Goal: Task Accomplishment & Management: Complete application form

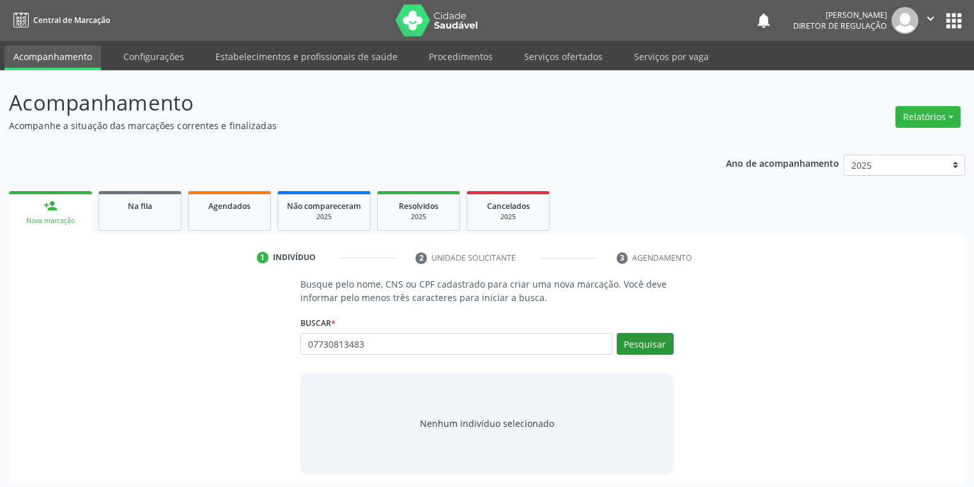
type input "07730813483"
click at [646, 350] on button "Pesquisar" at bounding box center [645, 344] width 57 height 22
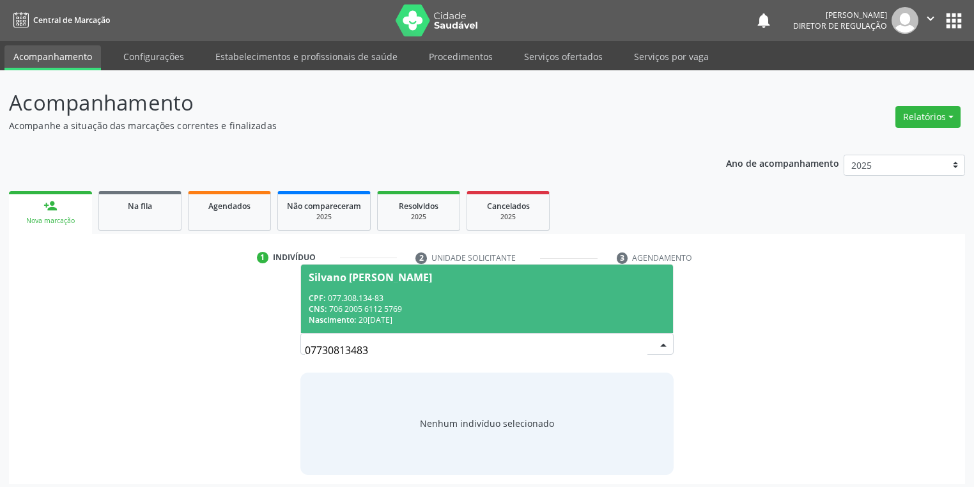
drag, startPoint x: 375, startPoint y: 345, endPoint x: 375, endPoint y: 316, distance: 29.4
click at [375, 336] on div "07730813483" at bounding box center [487, 344] width 373 height 22
click at [375, 298] on div "CPF: 077.308.134-83" at bounding box center [487, 298] width 357 height 11
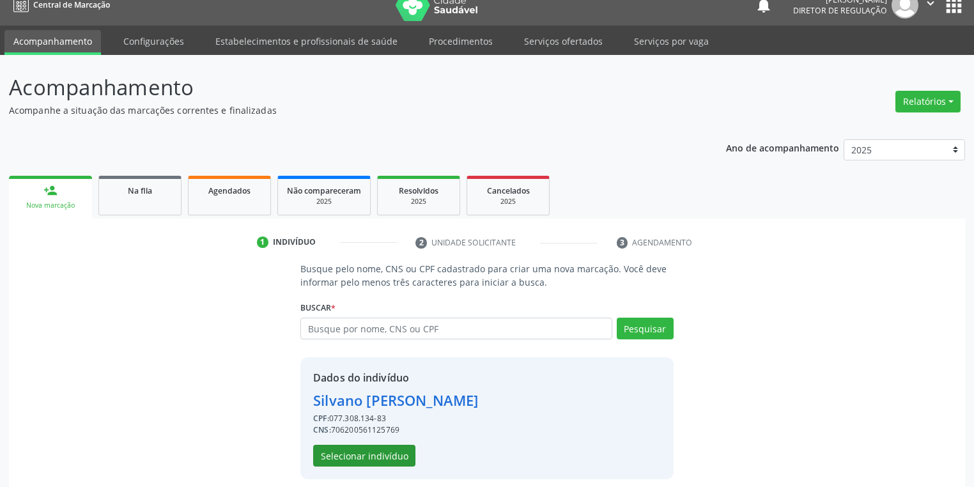
scroll to position [24, 0]
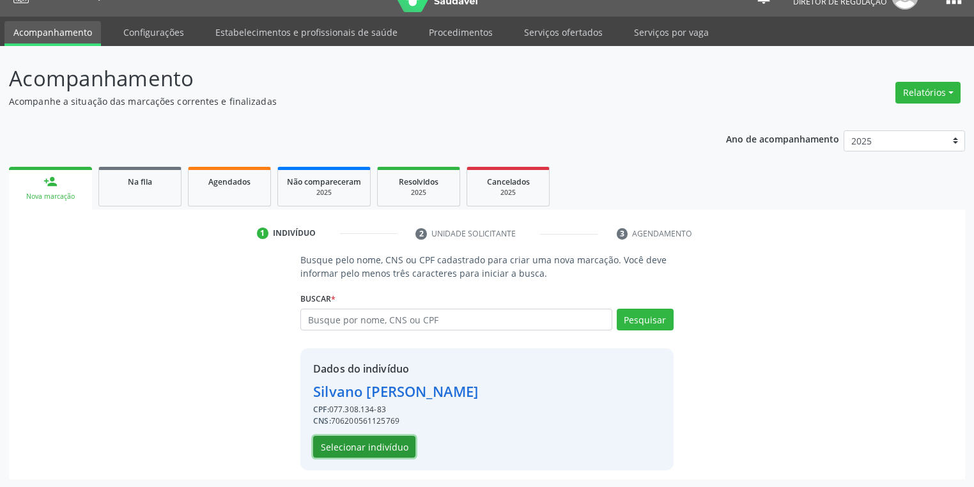
click at [356, 445] on button "Selecionar indivíduo" at bounding box center [364, 447] width 102 height 22
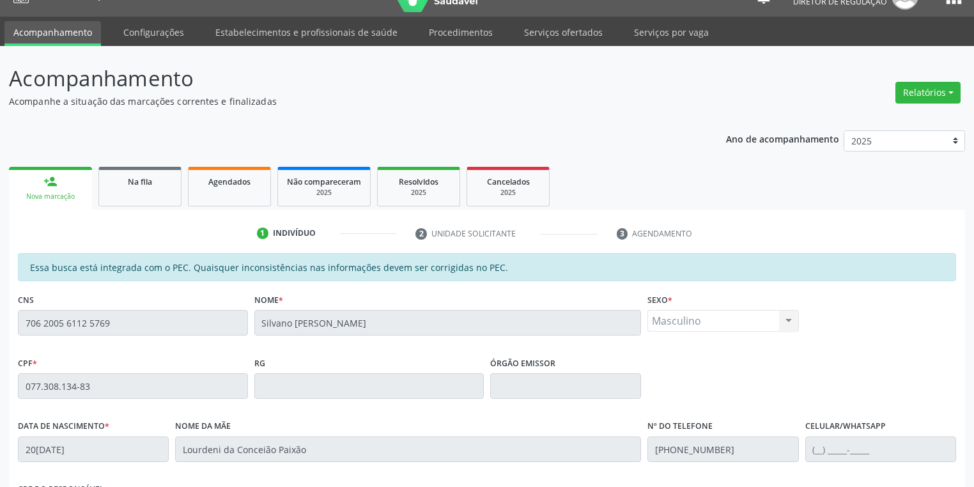
scroll to position [242, 0]
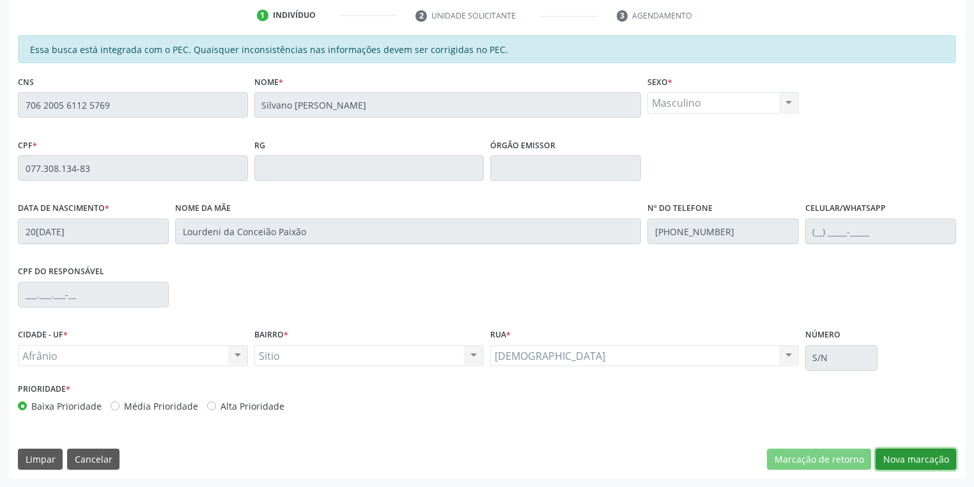
click at [891, 452] on button "Nova marcação" at bounding box center [916, 460] width 81 height 22
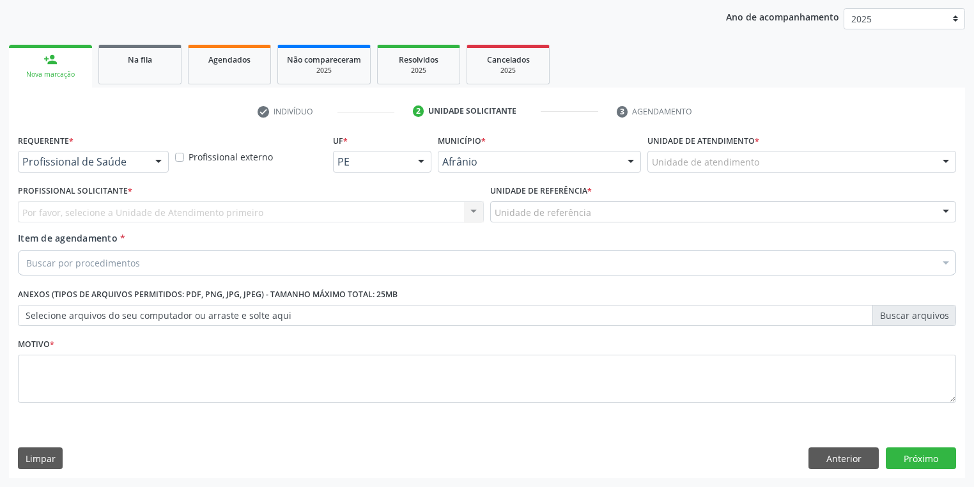
scroll to position [146, 0]
drag, startPoint x: 674, startPoint y: 156, endPoint x: 682, endPoint y: 204, distance: 48.6
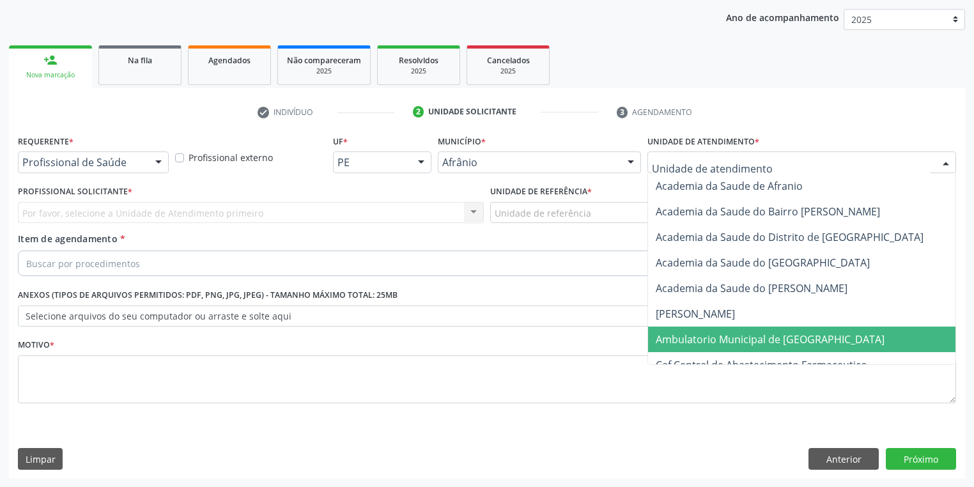
click at [680, 337] on span "Ambulatorio Municipal de [GEOGRAPHIC_DATA]" at bounding box center [770, 339] width 229 height 14
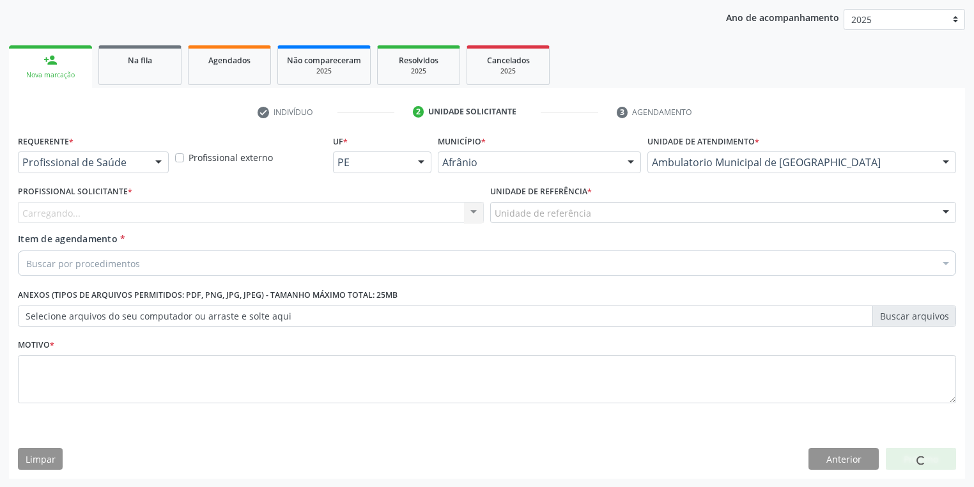
drag, startPoint x: 520, startPoint y: 215, endPoint x: 517, endPoint y: 261, distance: 45.5
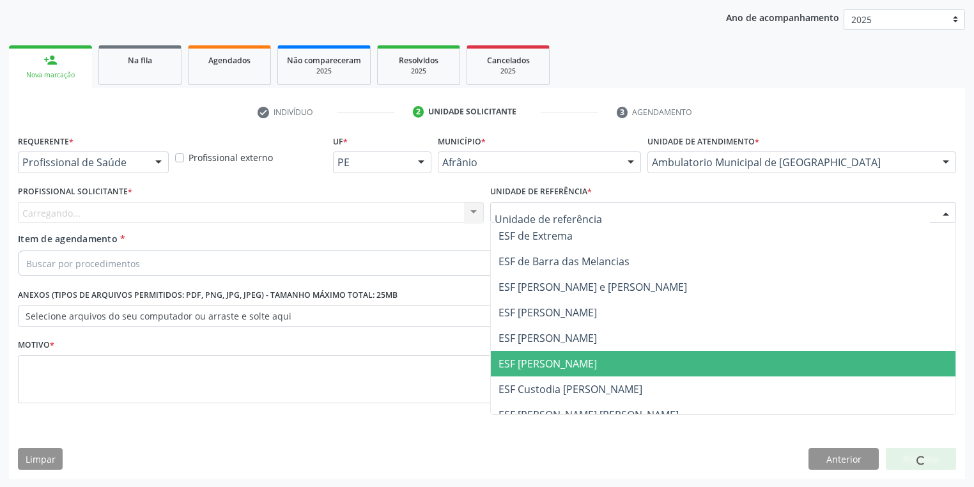
click at [517, 355] on span "ESF [PERSON_NAME]" at bounding box center [723, 364] width 465 height 26
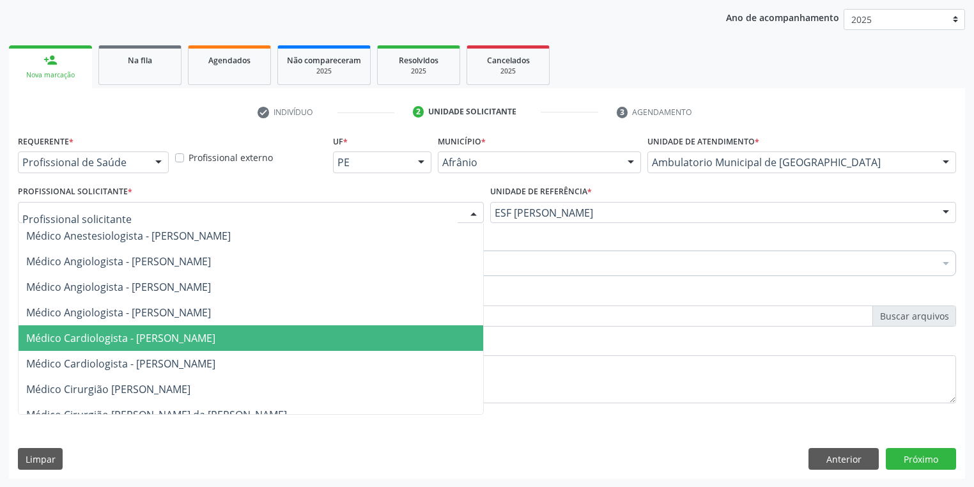
click at [105, 340] on span "Médico Cardiologista - [PERSON_NAME]" at bounding box center [120, 338] width 189 height 14
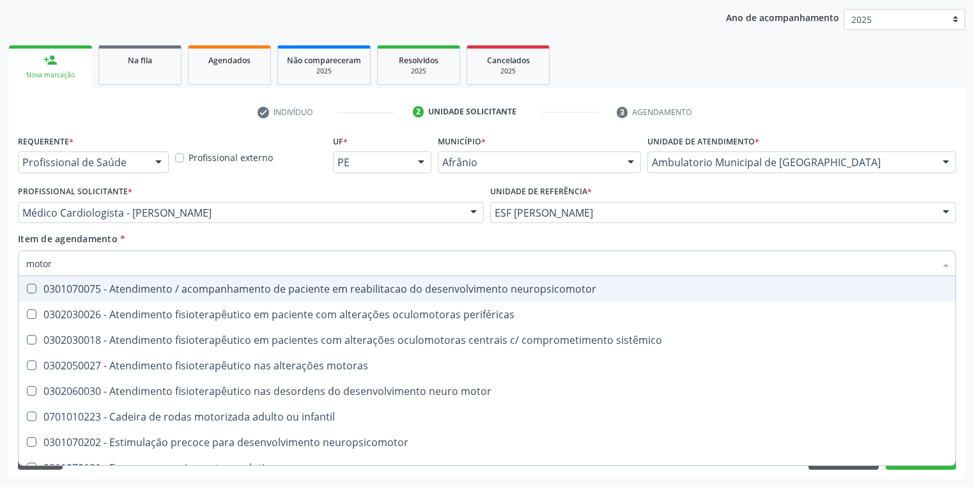
type input "motora"
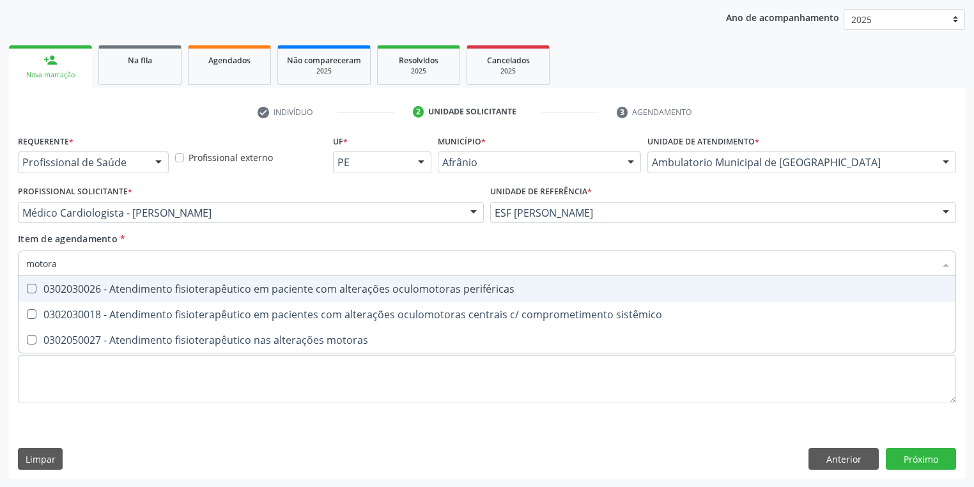
drag, startPoint x: 61, startPoint y: 261, endPoint x: 5, endPoint y: 271, distance: 57.2
click at [5, 271] on div "Acompanhamento Acompanhe a situação das marcações correntes e finalizadas Relat…" at bounding box center [487, 206] width 974 height 563
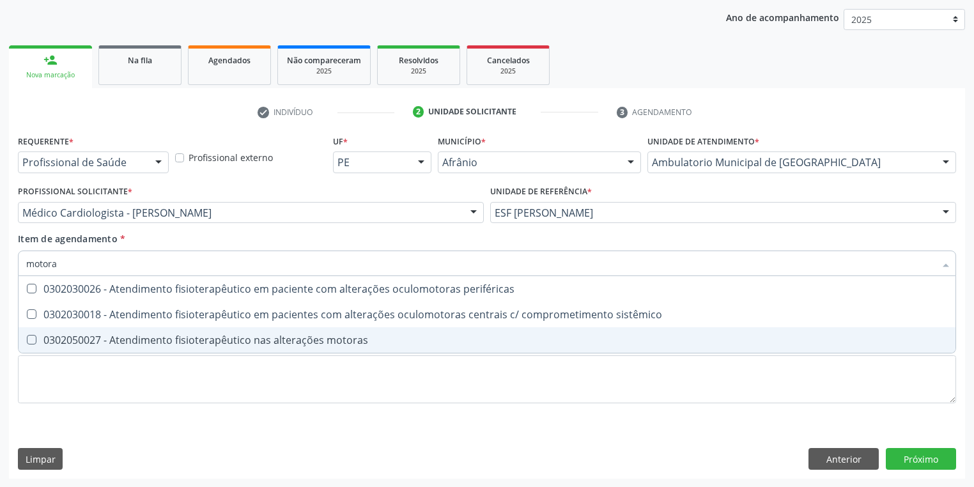
click at [67, 335] on div "0302050027 - Atendimento fisioterapêutico nas alterações motoras" at bounding box center [487, 340] width 922 height 10
checkbox motoras "true"
click at [64, 380] on div "Requerente * Profissional de Saúde Profissional de Saúde Paciente Nenhum result…" at bounding box center [487, 277] width 939 height 290
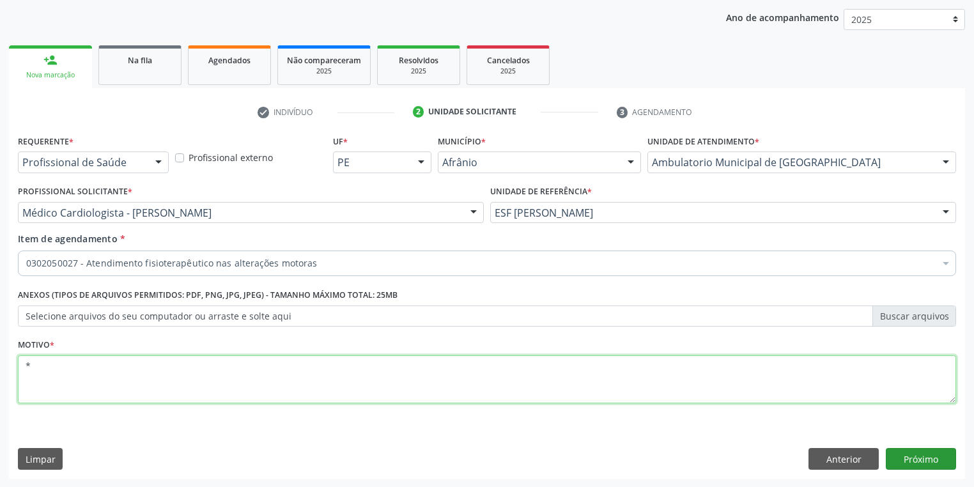
type textarea "*"
click at [916, 460] on button "Próximo" at bounding box center [921, 459] width 70 height 22
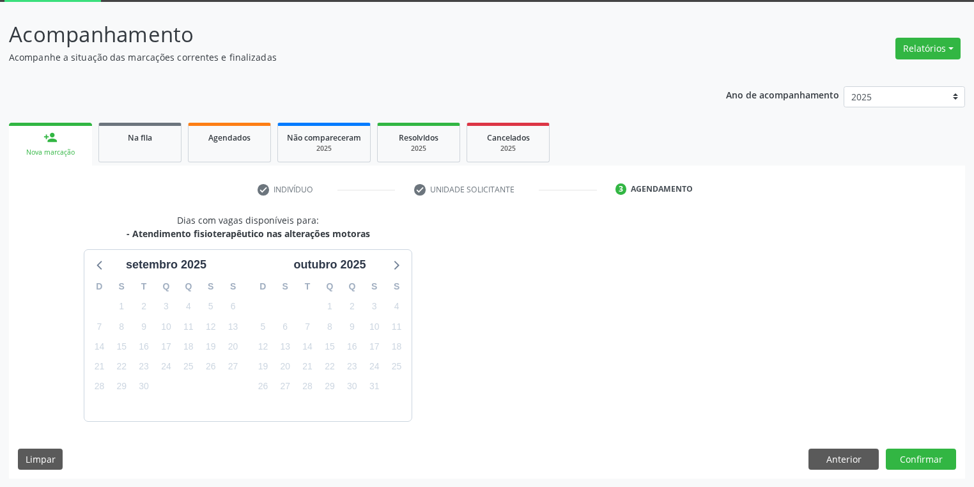
scroll to position [105, 0]
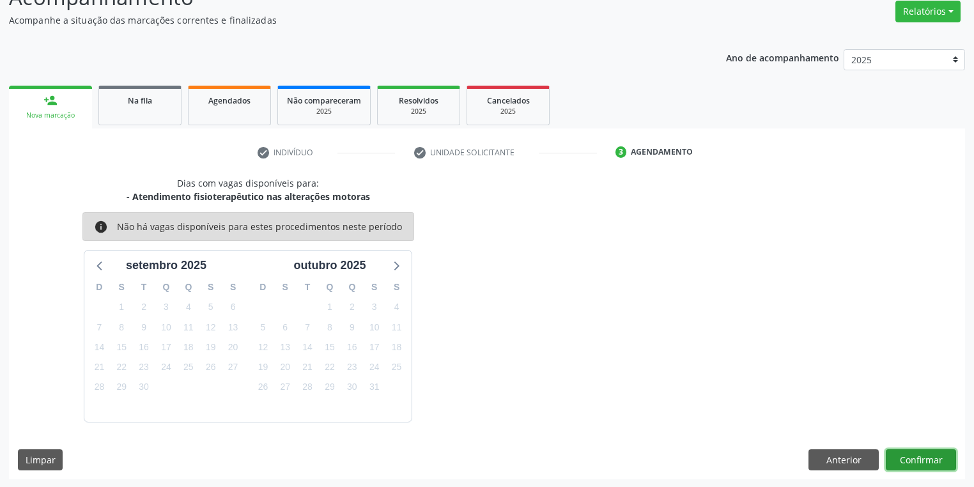
click at [923, 459] on button "Confirmar" at bounding box center [921, 460] width 70 height 22
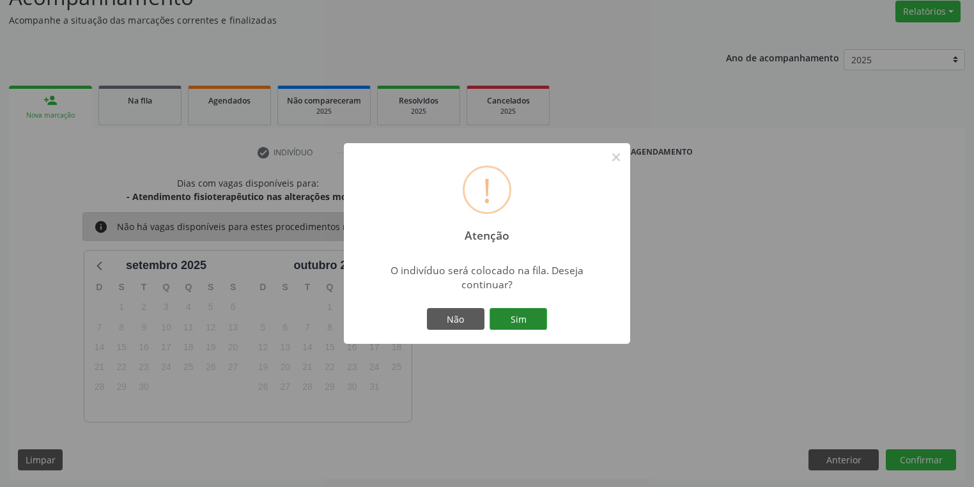
click at [521, 320] on button "Sim" at bounding box center [519, 319] width 58 height 22
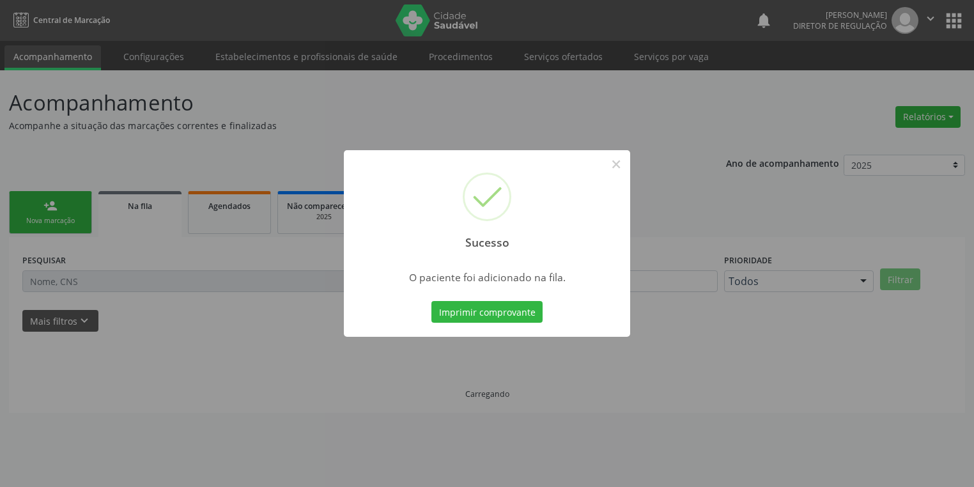
scroll to position [0, 0]
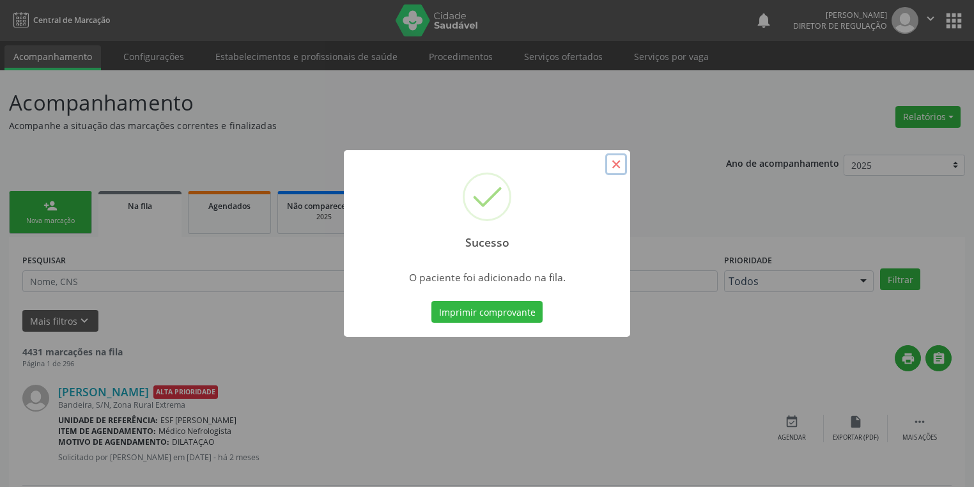
click at [618, 165] on button "×" at bounding box center [616, 164] width 22 height 22
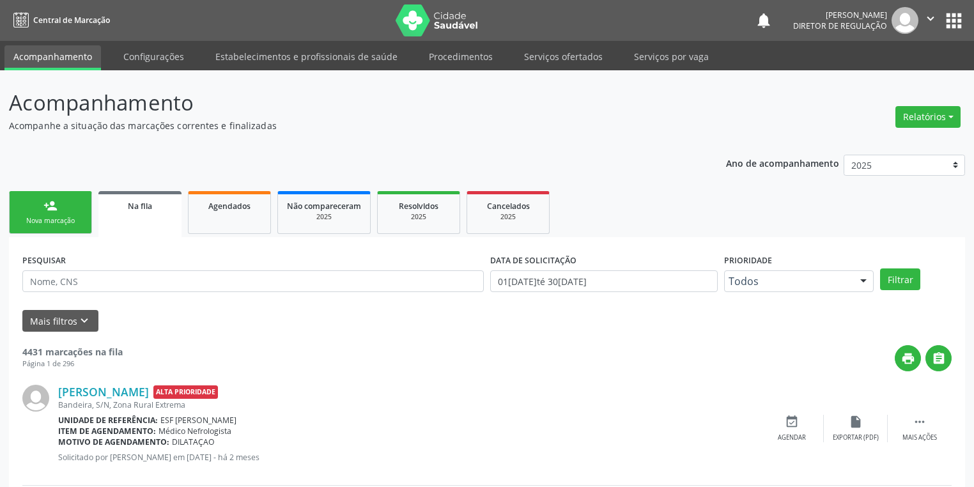
click at [72, 205] on link "person_add Nova marcação" at bounding box center [50, 212] width 83 height 43
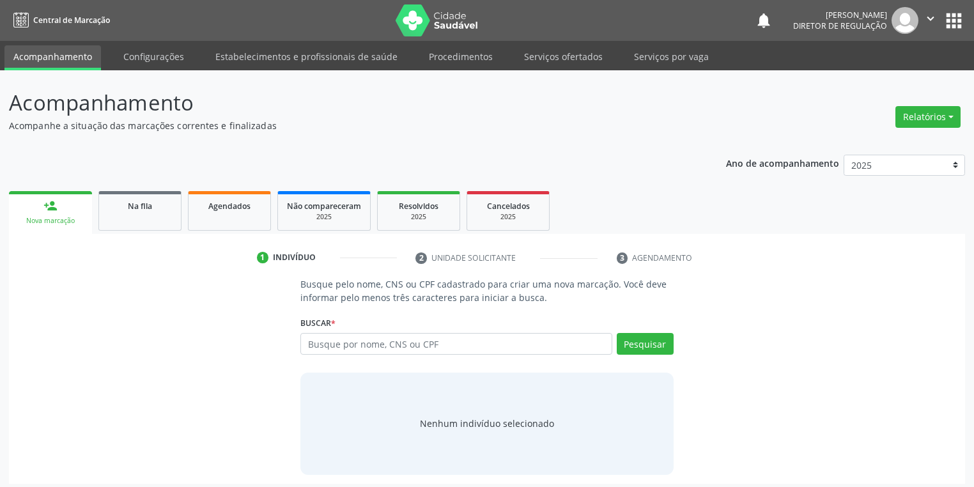
click at [72, 205] on link "person_add Nova marcação" at bounding box center [50, 212] width 83 height 43
click at [343, 339] on input "text" at bounding box center [457, 344] width 312 height 22
type input "02714133444"
click at [627, 347] on button "Pesquisar" at bounding box center [645, 344] width 57 height 22
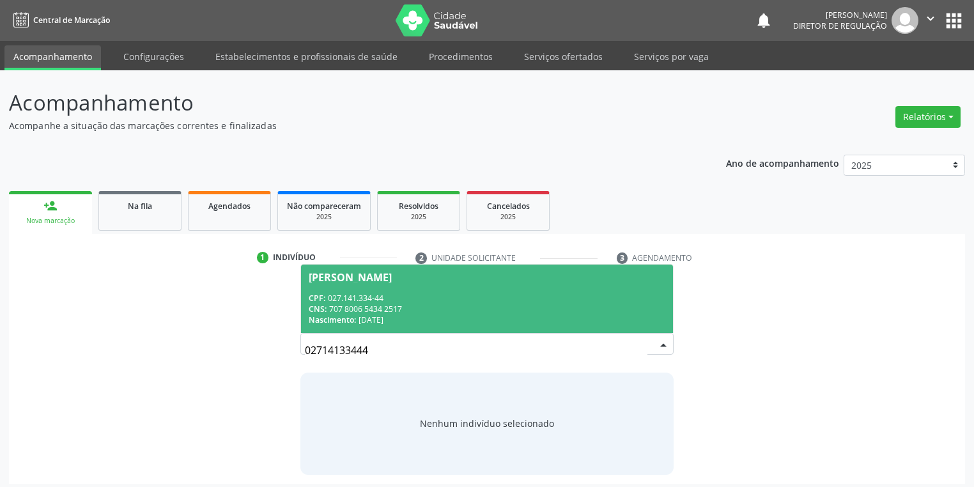
click at [465, 305] on div "CNS: 707 8006 5434 2517" at bounding box center [487, 309] width 357 height 11
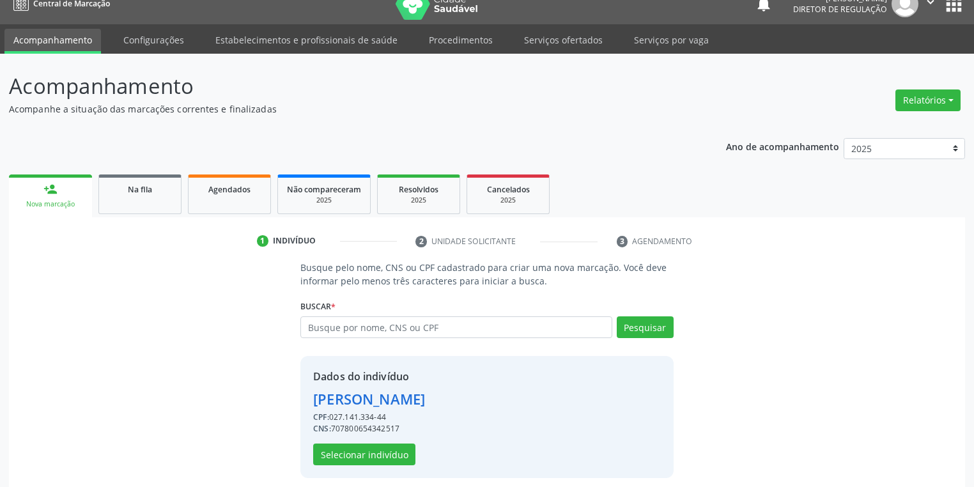
scroll to position [24, 0]
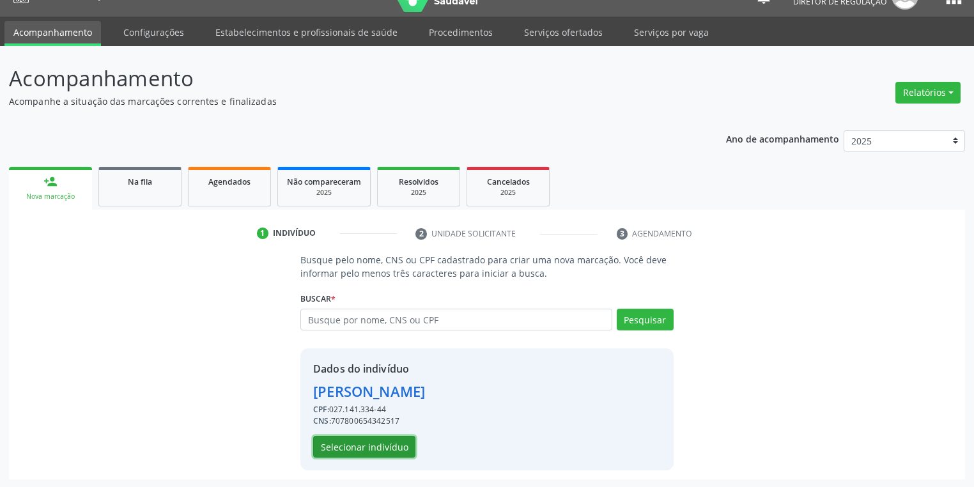
click at [339, 445] on button "Selecionar indivíduo" at bounding box center [364, 447] width 102 height 22
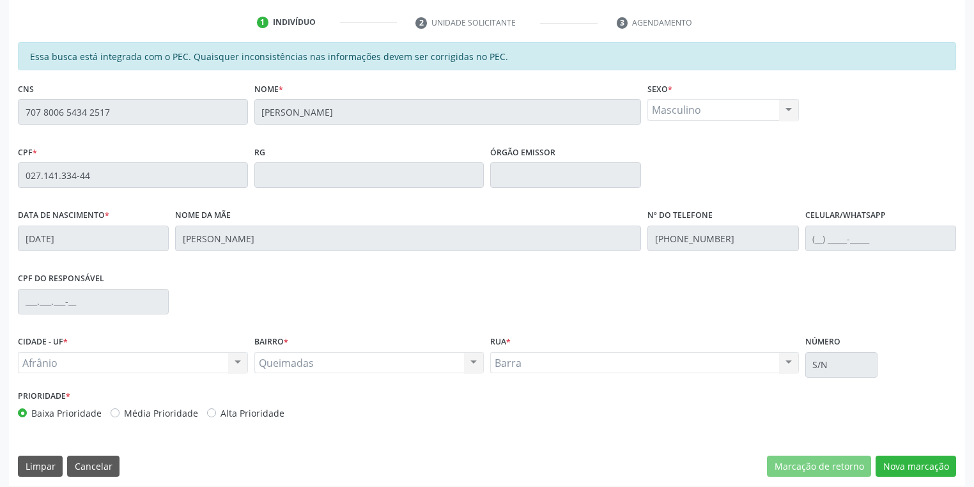
scroll to position [242, 0]
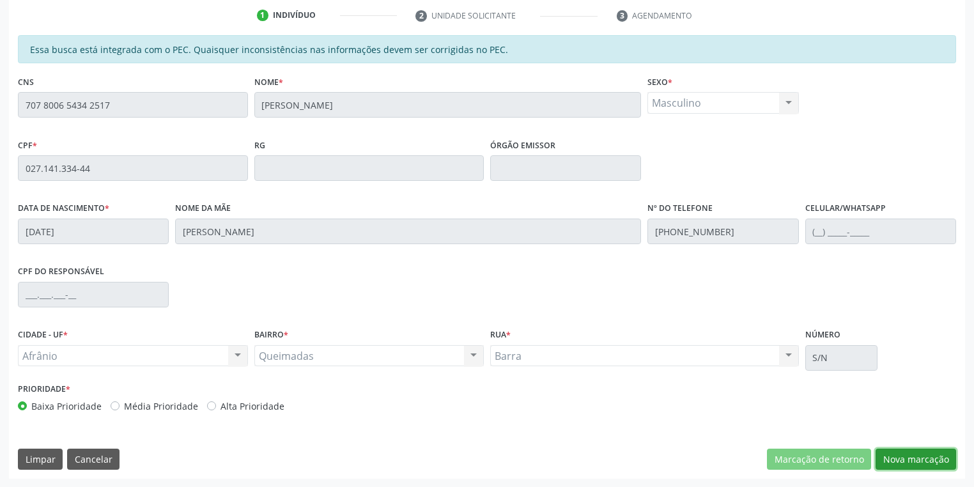
click at [887, 463] on button "Nova marcação" at bounding box center [916, 460] width 81 height 22
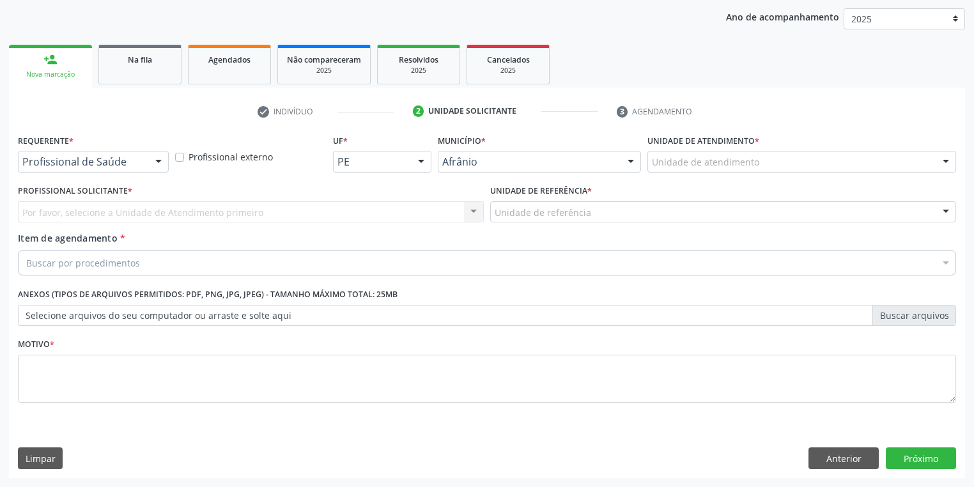
scroll to position [146, 0]
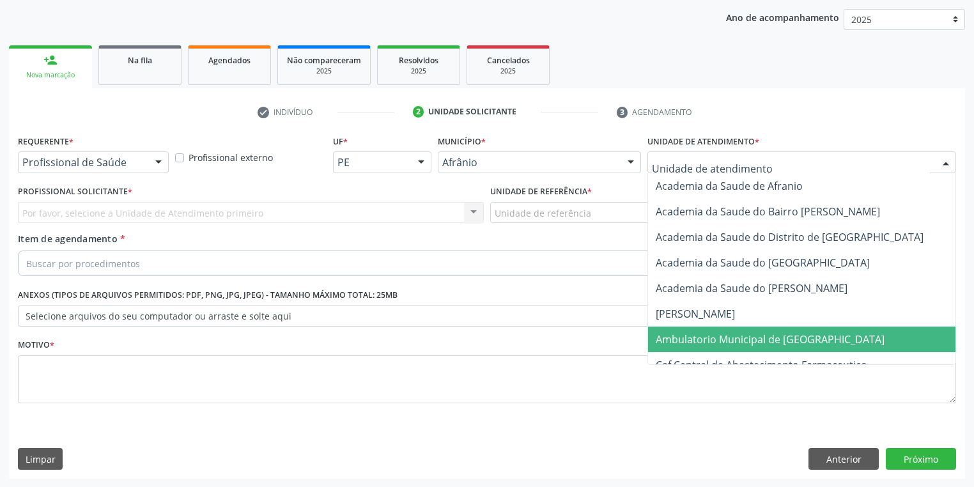
click at [688, 339] on span "Ambulatorio Municipal de [GEOGRAPHIC_DATA]" at bounding box center [770, 339] width 229 height 14
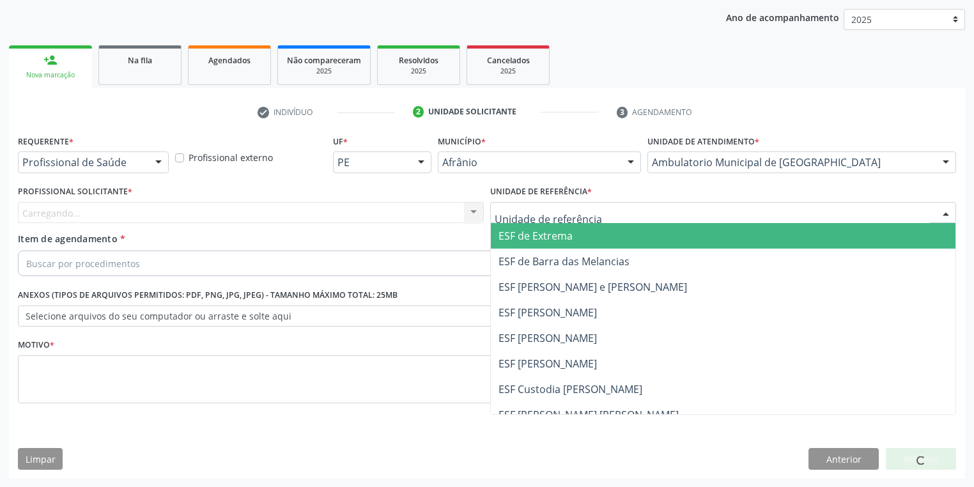
drag, startPoint x: 534, startPoint y: 217, endPoint x: 533, endPoint y: 258, distance: 40.9
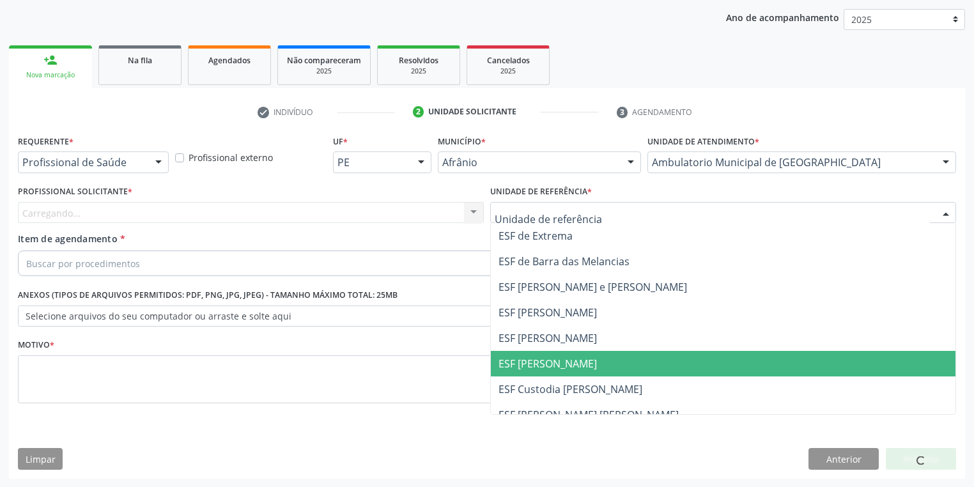
click at [551, 365] on span "ESF [PERSON_NAME]" at bounding box center [548, 364] width 98 height 14
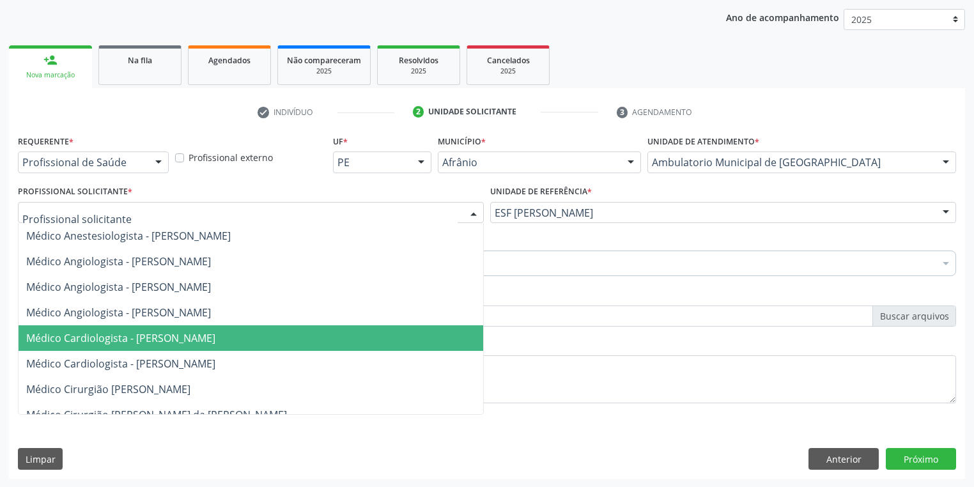
click at [124, 343] on span "Médico Cardiologista - [PERSON_NAME]" at bounding box center [120, 338] width 189 height 14
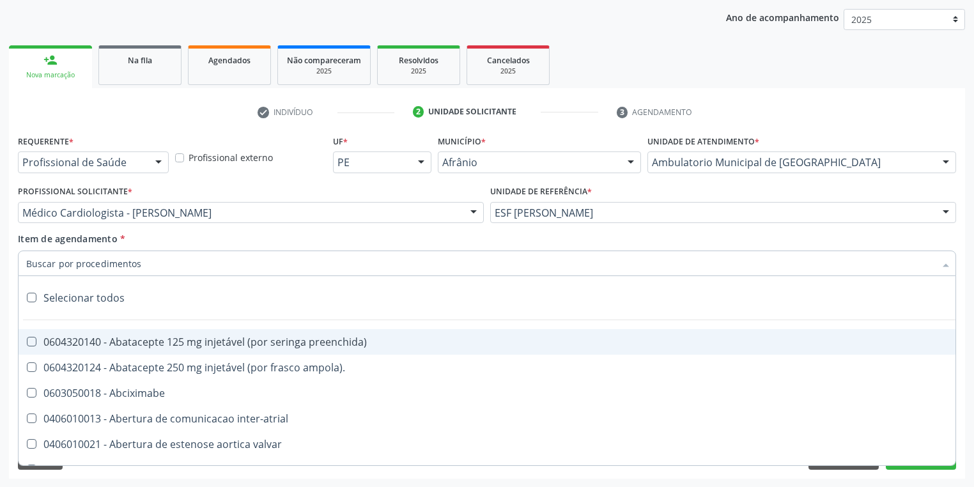
paste input "motora"
type input "motora"
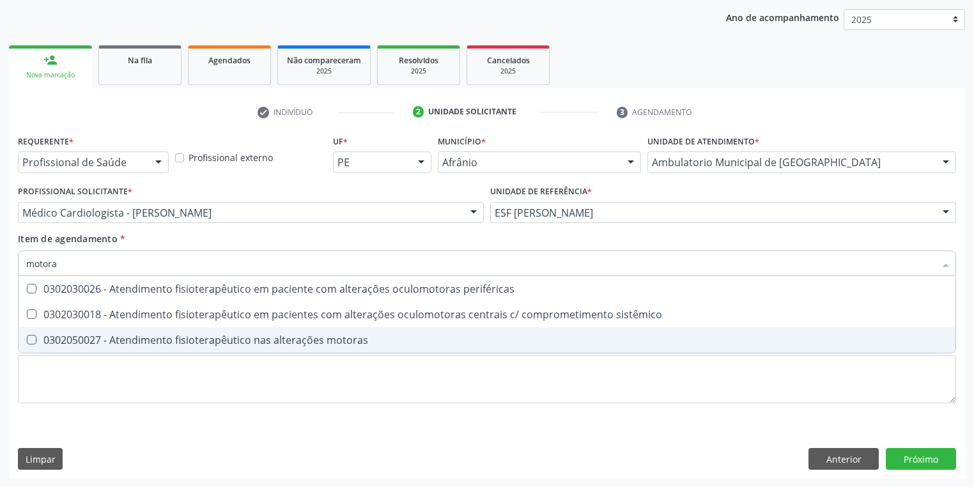
click at [79, 335] on div "0302050027 - Atendimento fisioterapêutico nas alterações motoras" at bounding box center [487, 340] width 922 height 10
checkbox motoras "true"
click at [52, 377] on div "Requerente * Profissional de Saúde Profissional de Saúde Paciente Nenhum result…" at bounding box center [487, 277] width 939 height 290
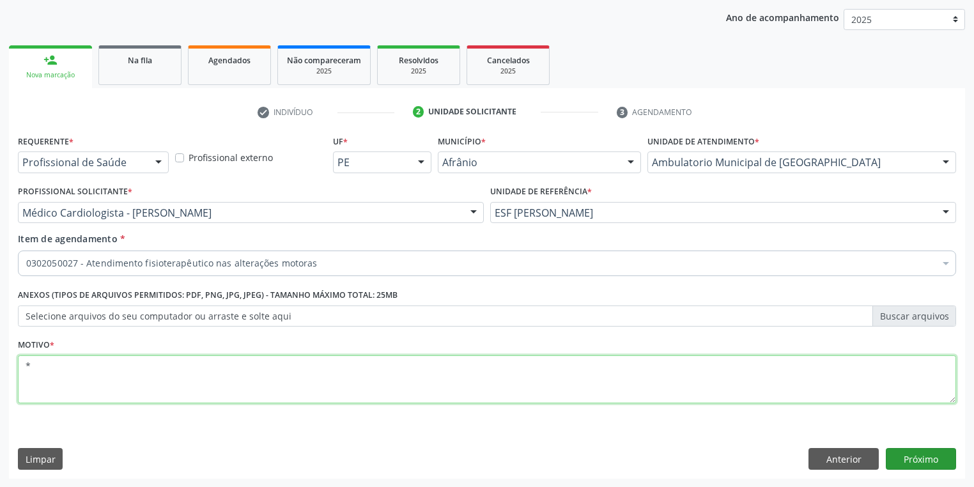
type textarea "*"
click at [904, 462] on button "Próximo" at bounding box center [921, 459] width 70 height 22
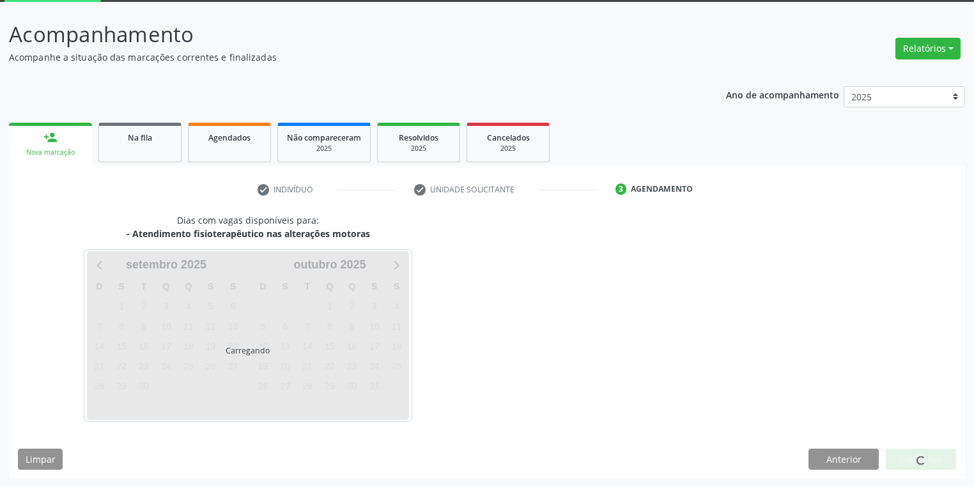
scroll to position [105, 0]
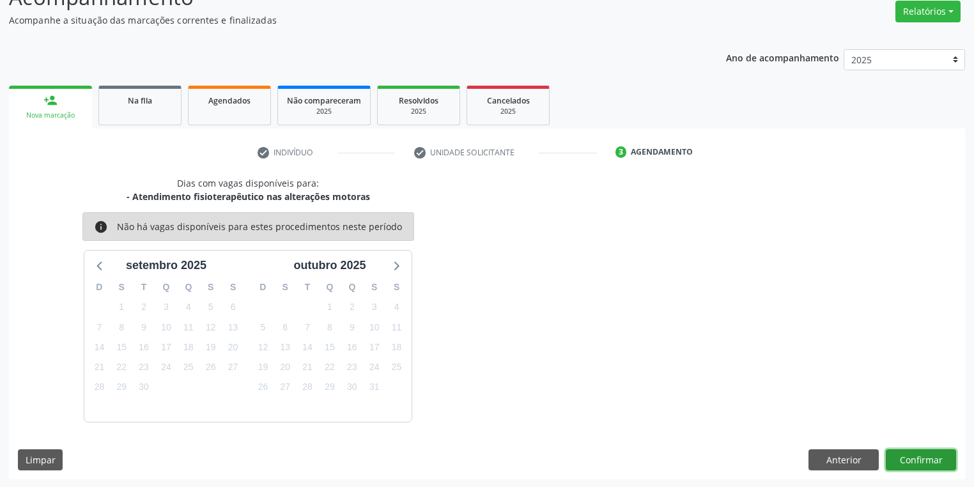
click at [917, 462] on button "Confirmar" at bounding box center [921, 460] width 70 height 22
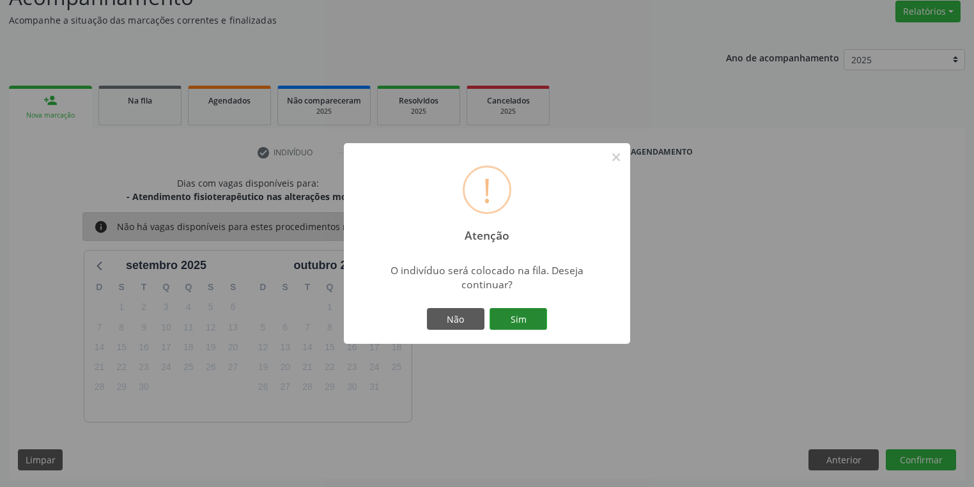
click at [535, 322] on button "Sim" at bounding box center [519, 319] width 58 height 22
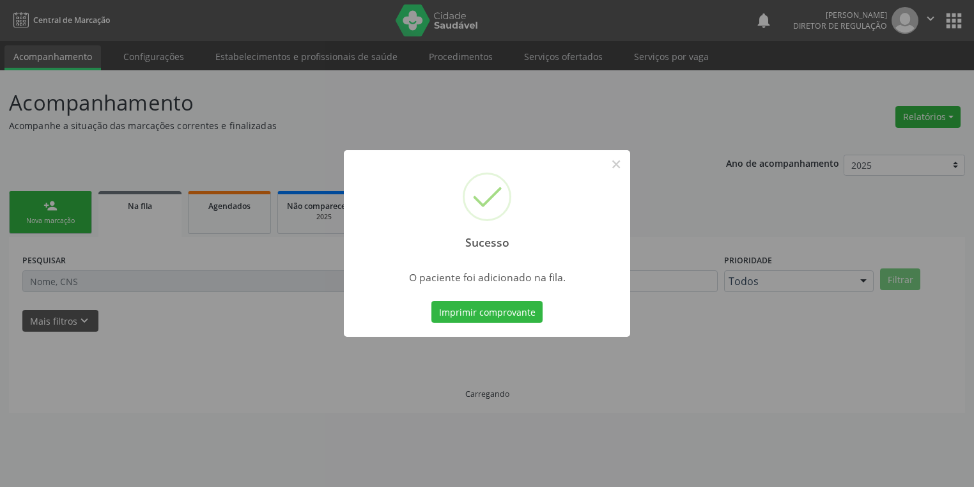
scroll to position [0, 0]
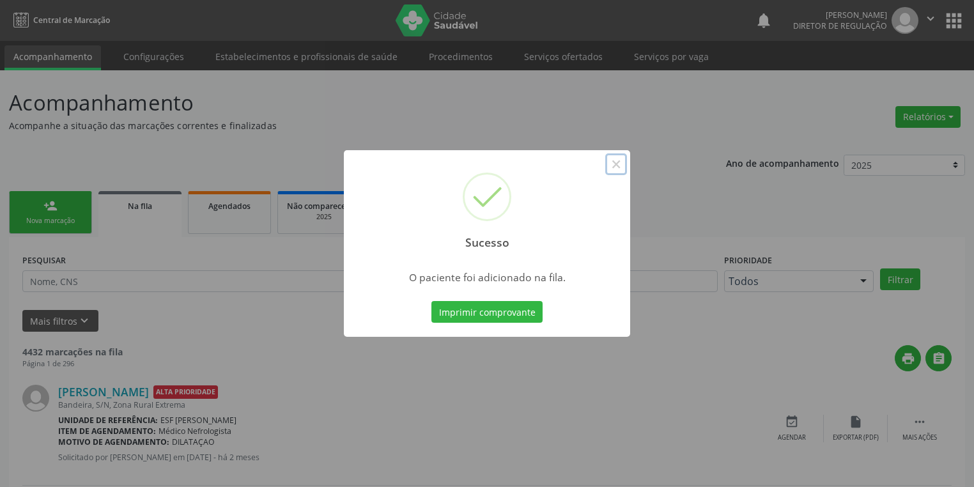
drag, startPoint x: 619, startPoint y: 164, endPoint x: 593, endPoint y: 166, distance: 26.2
click at [619, 165] on button "×" at bounding box center [616, 164] width 22 height 22
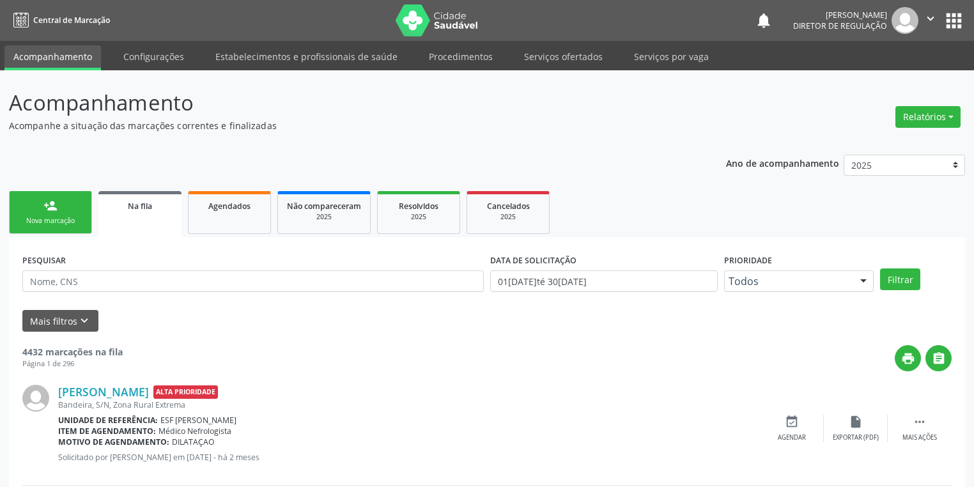
click at [63, 212] on link "person_add Nova marcação" at bounding box center [50, 212] width 83 height 43
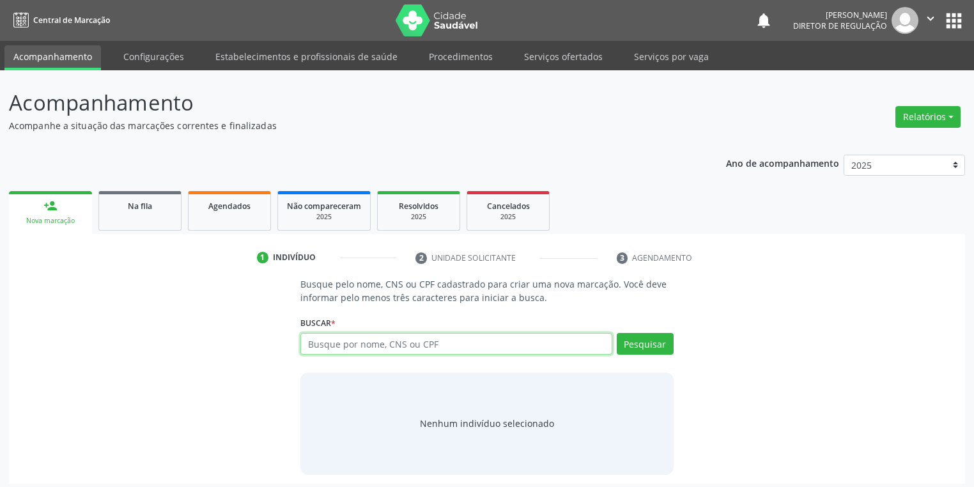
click at [324, 340] on input "text" at bounding box center [457, 344] width 312 height 22
type input "707402001103571"
click at [632, 340] on button "Pesquisar" at bounding box center [645, 344] width 57 height 22
type input "707402001103571"
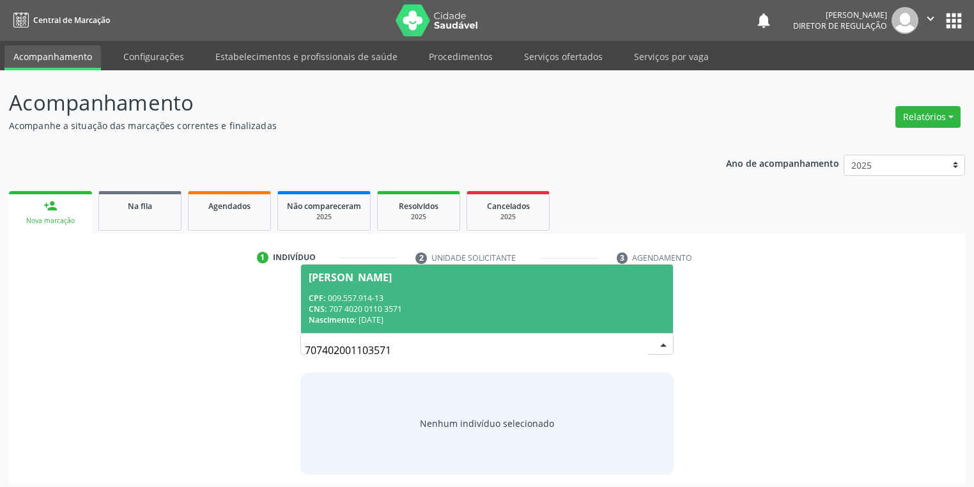
click at [438, 315] on div "Nascimento: 02[DATE]" at bounding box center [487, 320] width 357 height 11
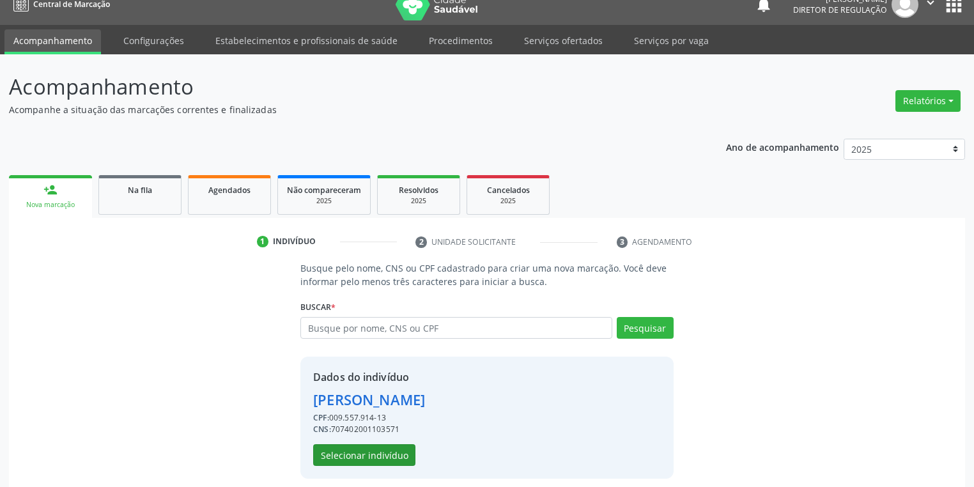
scroll to position [24, 0]
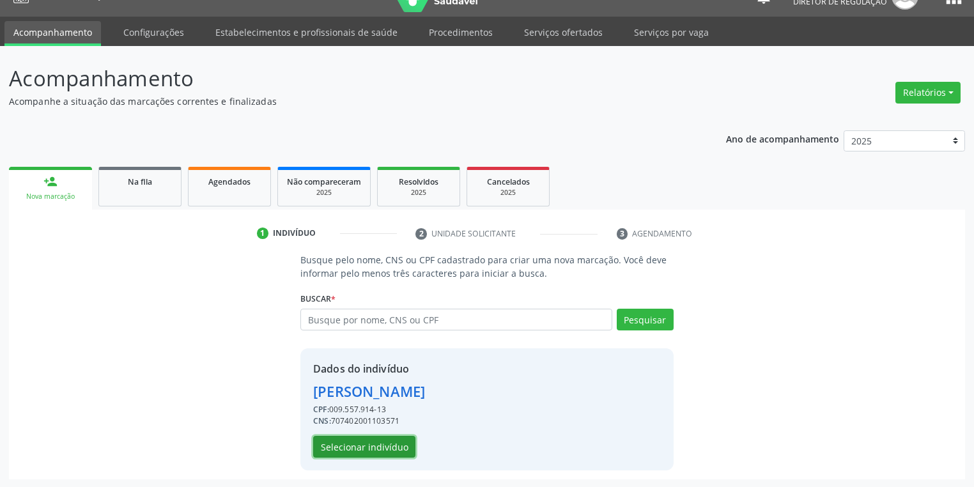
click at [388, 446] on button "Selecionar indivíduo" at bounding box center [364, 447] width 102 height 22
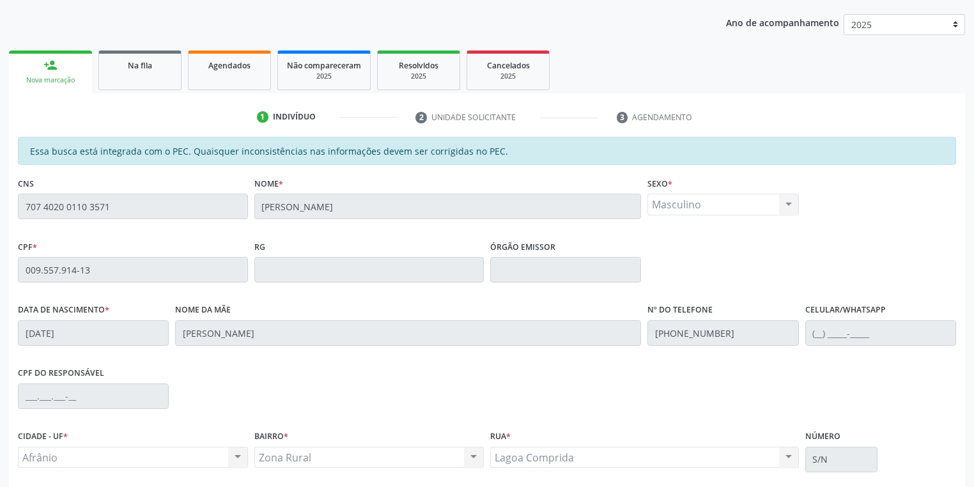
scroll to position [242, 0]
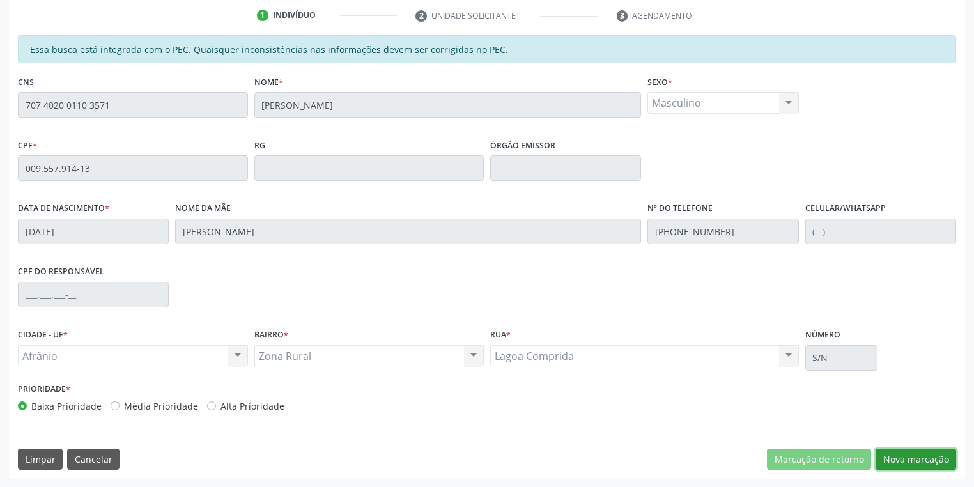
click at [899, 461] on button "Nova marcação" at bounding box center [916, 460] width 81 height 22
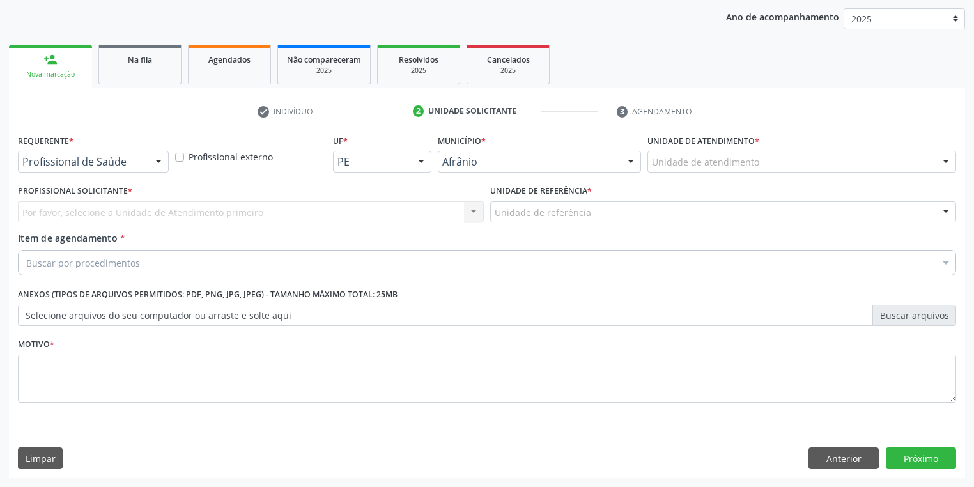
scroll to position [146, 0]
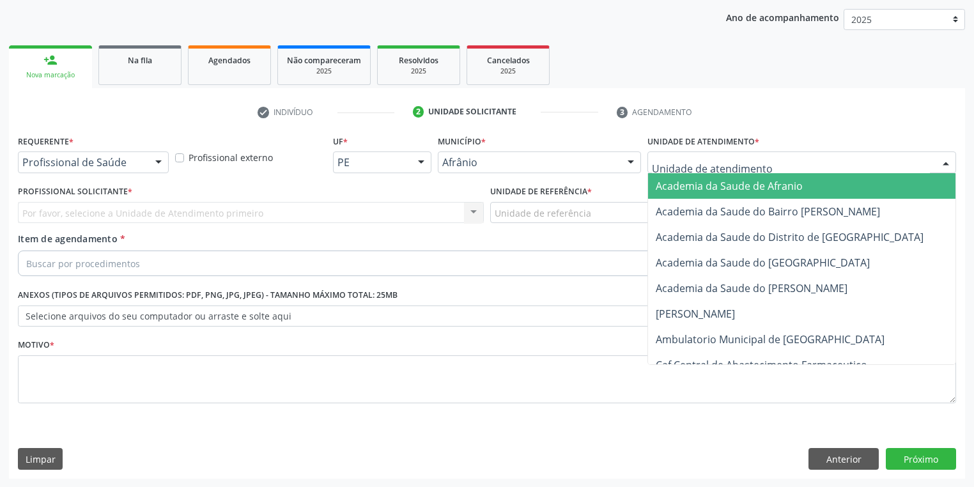
click at [665, 171] on div at bounding box center [802, 163] width 309 height 22
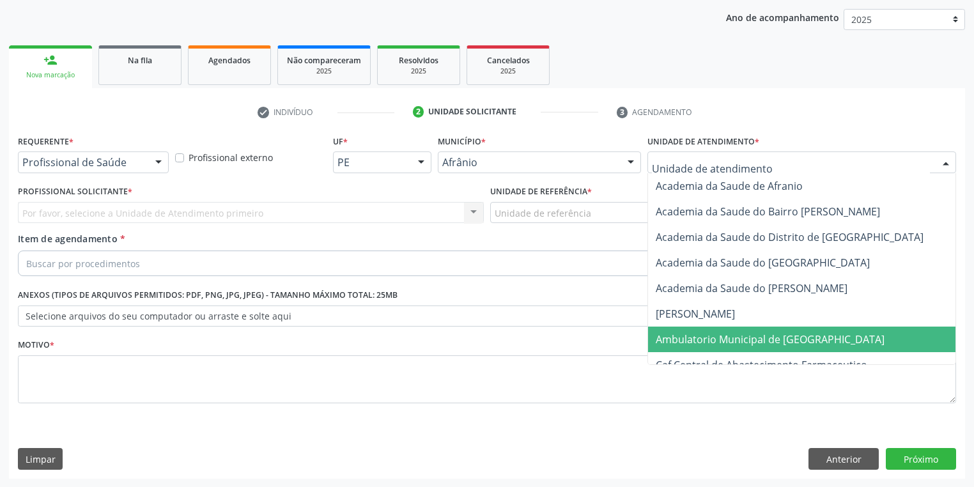
click at [684, 336] on span "Ambulatorio Municipal de [GEOGRAPHIC_DATA]" at bounding box center [770, 339] width 229 height 14
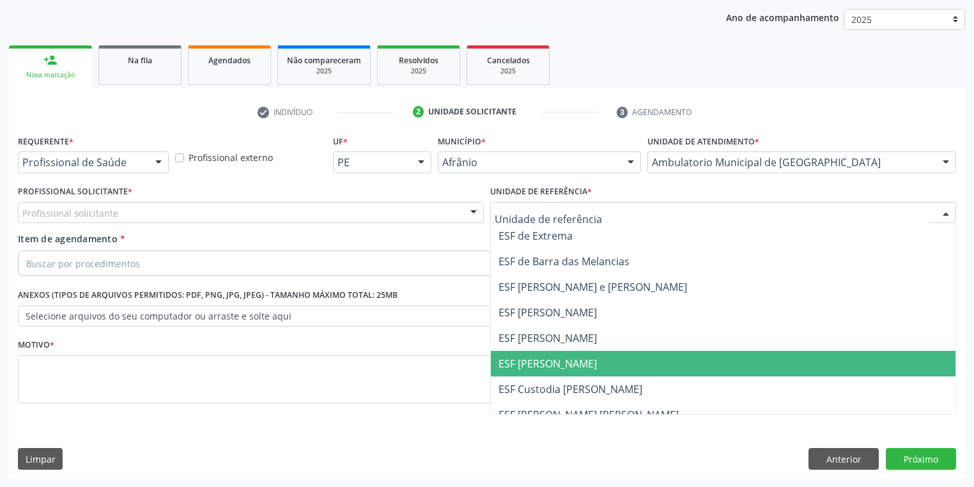
click at [535, 369] on span "ESF [PERSON_NAME]" at bounding box center [548, 364] width 98 height 14
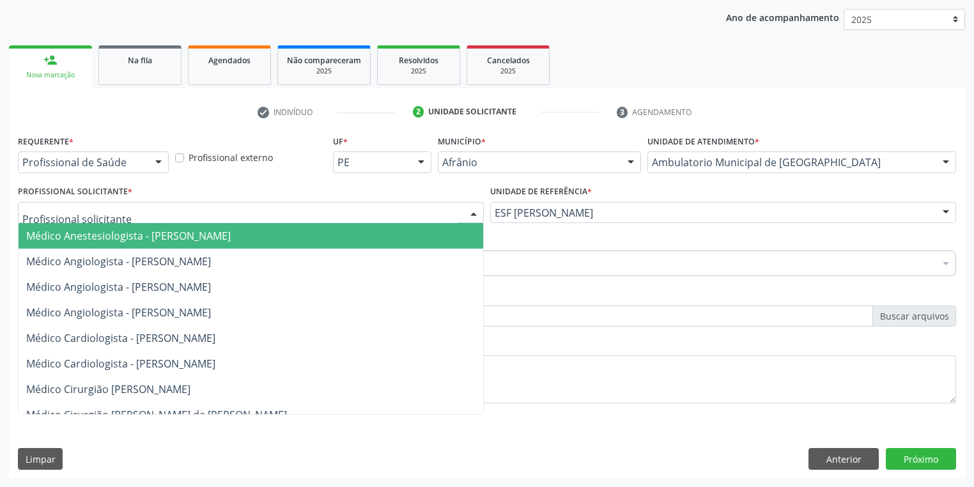
click at [77, 222] on div at bounding box center [251, 213] width 466 height 22
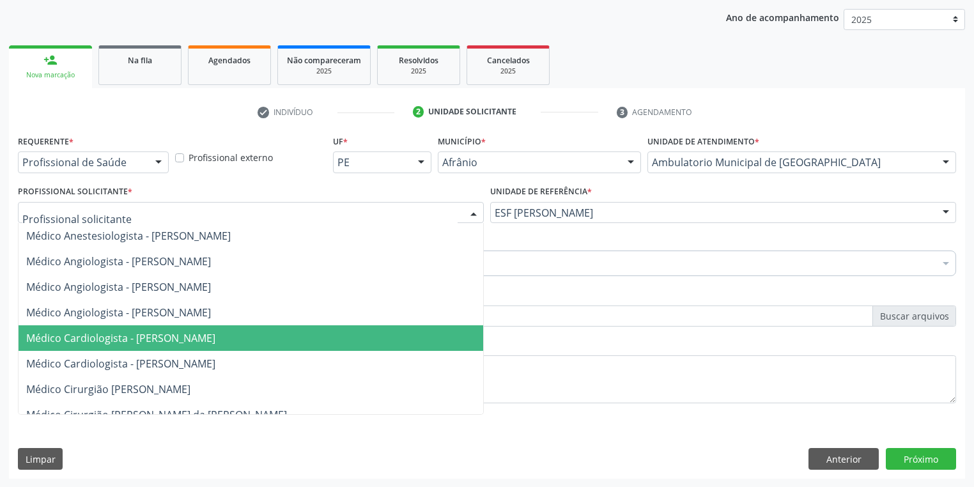
click at [130, 342] on span "Médico Cardiologista - [PERSON_NAME]" at bounding box center [120, 338] width 189 height 14
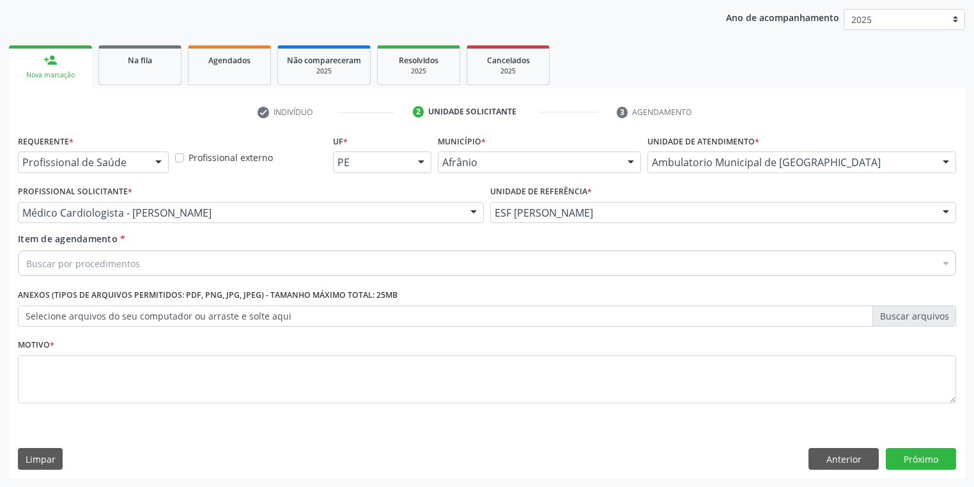
click at [70, 270] on div "Buscar por procedimentos" at bounding box center [487, 264] width 939 height 26
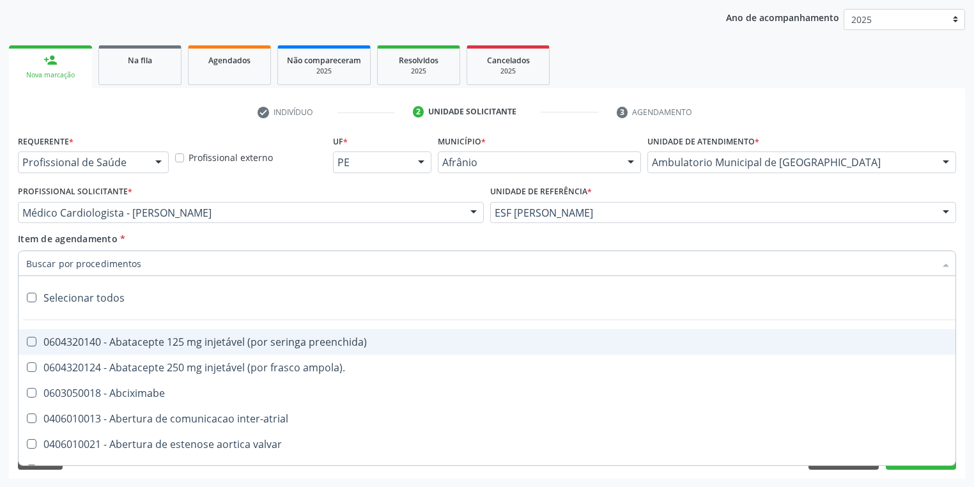
paste input "motora"
type input "motora"
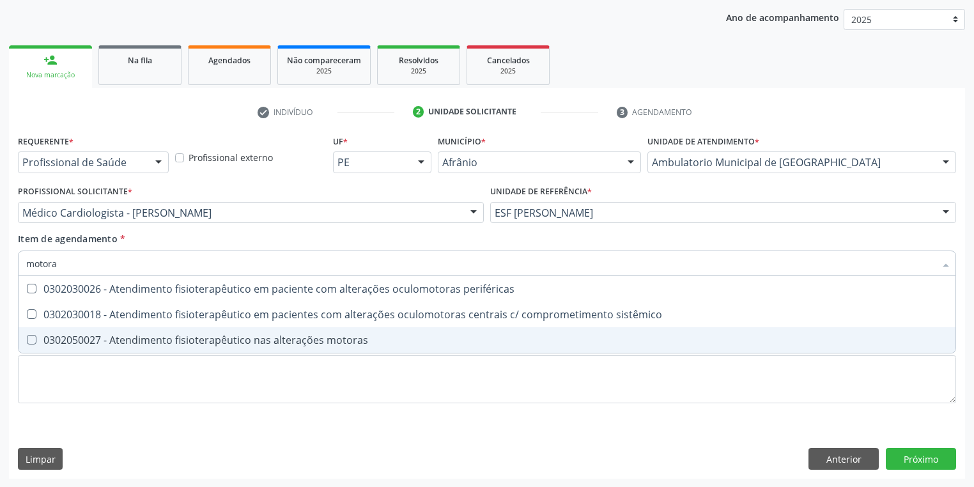
click at [73, 342] on div "0302050027 - Atendimento fisioterapêutico nas alterações motoras" at bounding box center [487, 340] width 922 height 10
checkbox motoras "true"
click at [66, 379] on div "Requerente * Profissional de Saúde Profissional de Saúde Paciente Nenhum result…" at bounding box center [487, 277] width 939 height 290
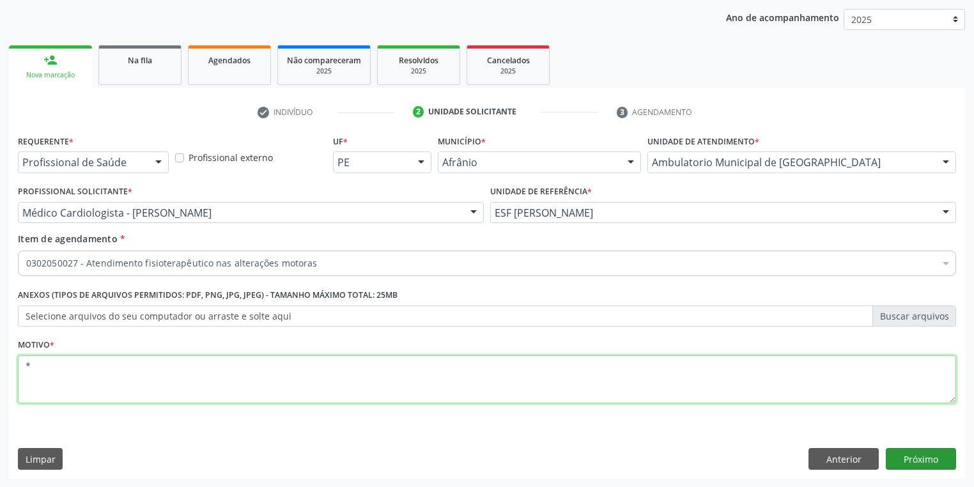
type textarea "*"
click at [925, 461] on button "Próximo" at bounding box center [921, 459] width 70 height 22
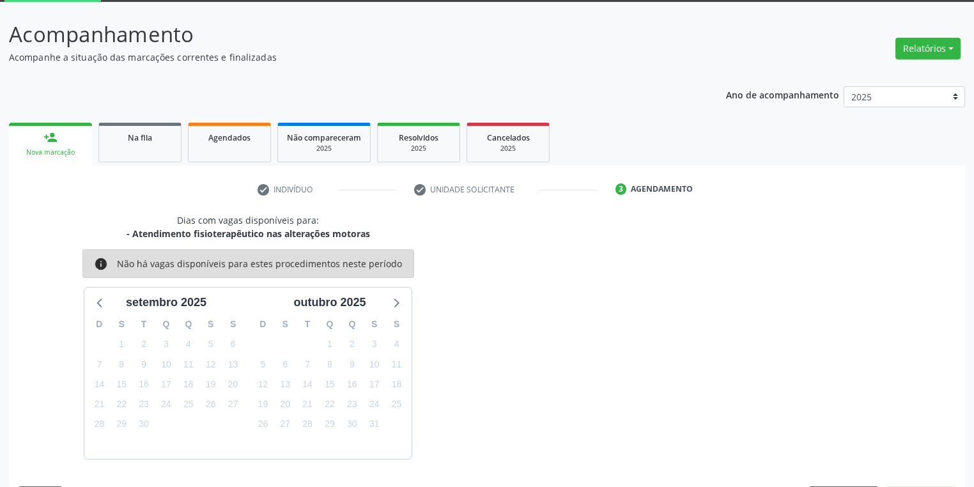
scroll to position [105, 0]
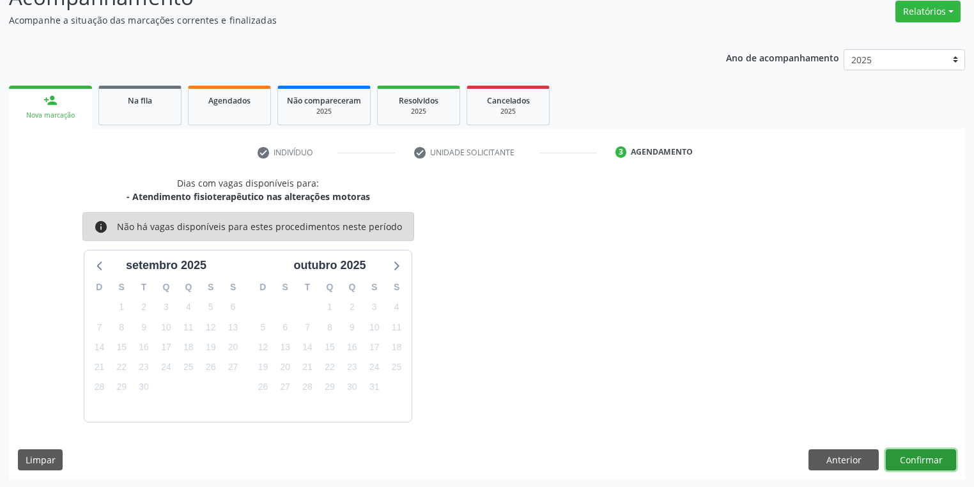
click at [929, 459] on button "Confirmar" at bounding box center [921, 460] width 70 height 22
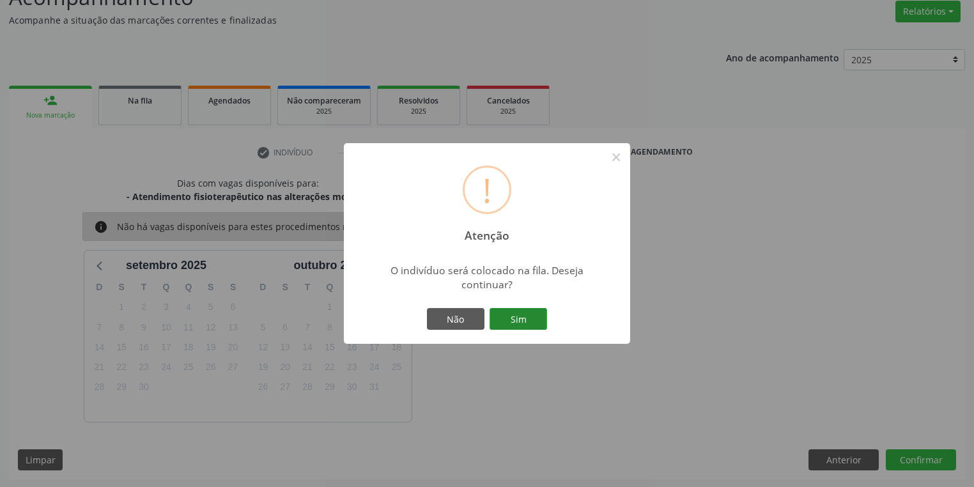
click at [524, 309] on button "Sim" at bounding box center [519, 319] width 58 height 22
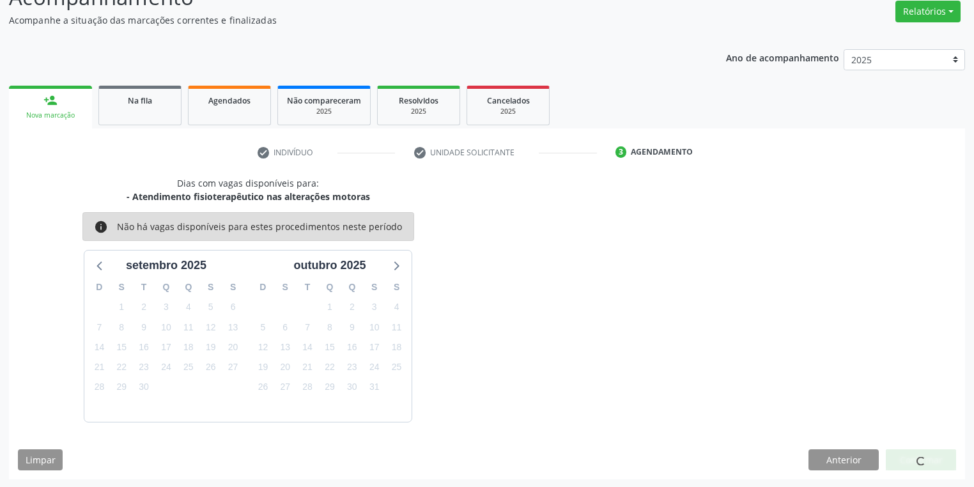
scroll to position [0, 0]
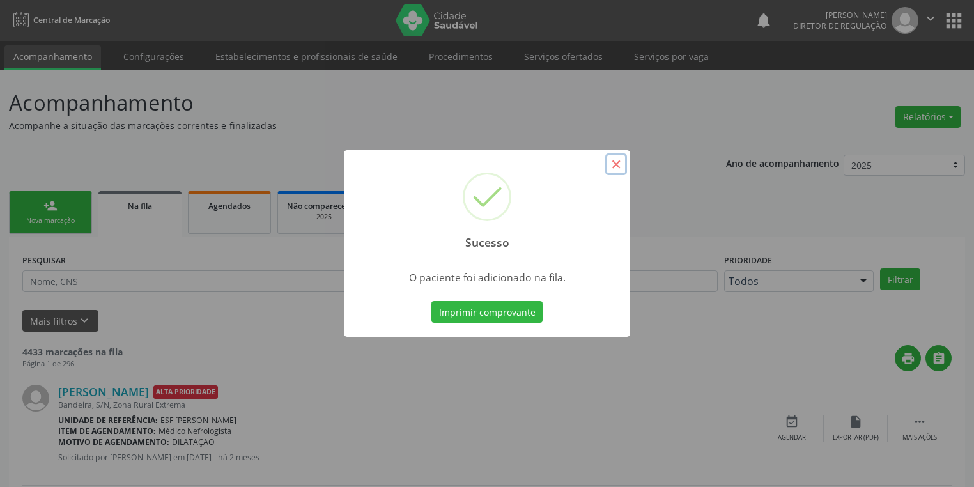
click at [616, 169] on button "×" at bounding box center [616, 164] width 22 height 22
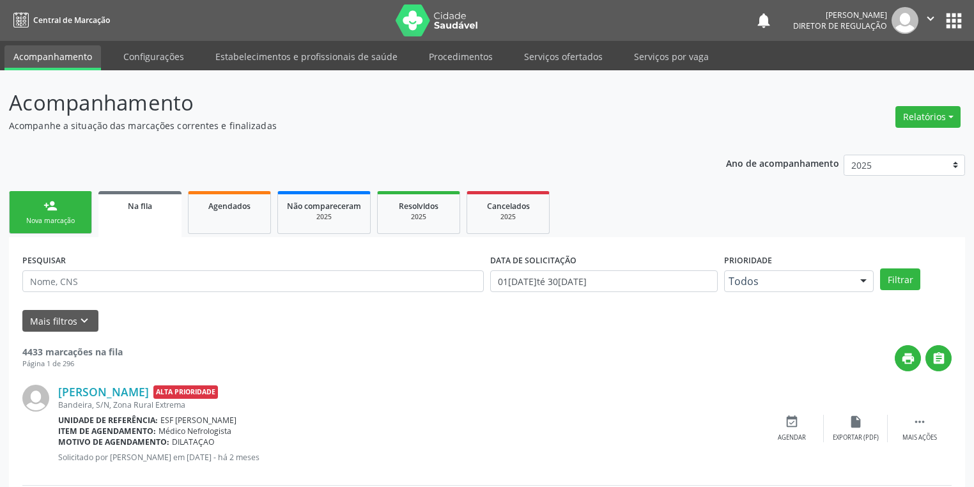
click at [65, 210] on link "person_add Nova marcação" at bounding box center [50, 212] width 83 height 43
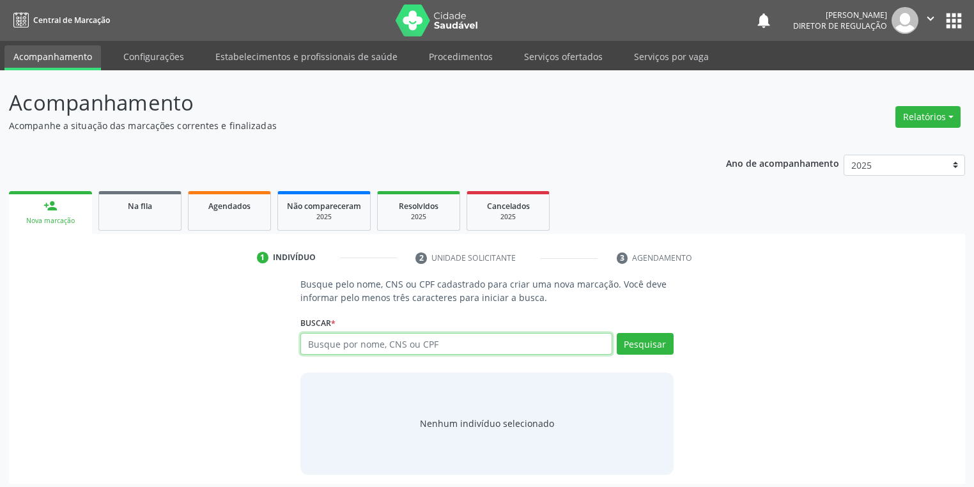
click at [316, 340] on input "text" at bounding box center [457, 344] width 312 height 22
type input "700005631078109"
click at [656, 345] on button "Pesquisar" at bounding box center [645, 344] width 57 height 22
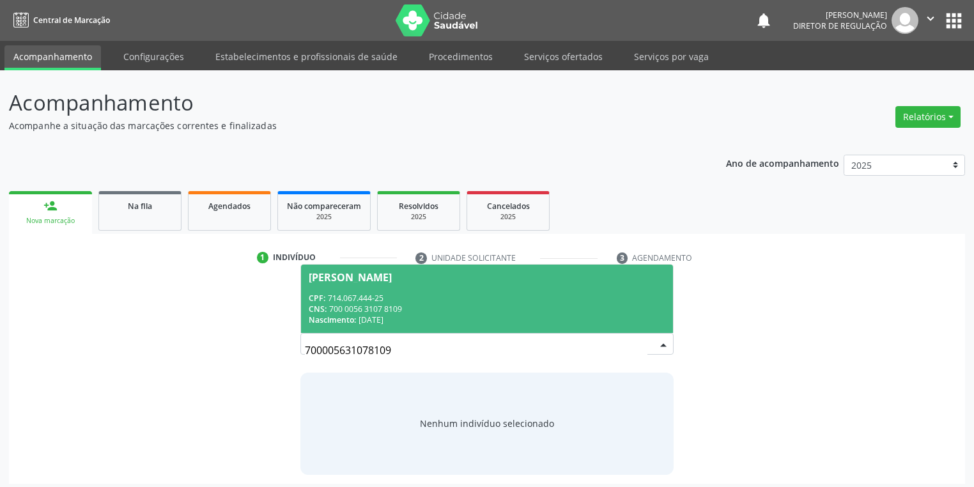
click at [407, 267] on span "[PERSON_NAME] CPF: 714.067.444-25 CNS: 700 0056 3107 8109 Nascimento: [DATE]" at bounding box center [487, 299] width 372 height 68
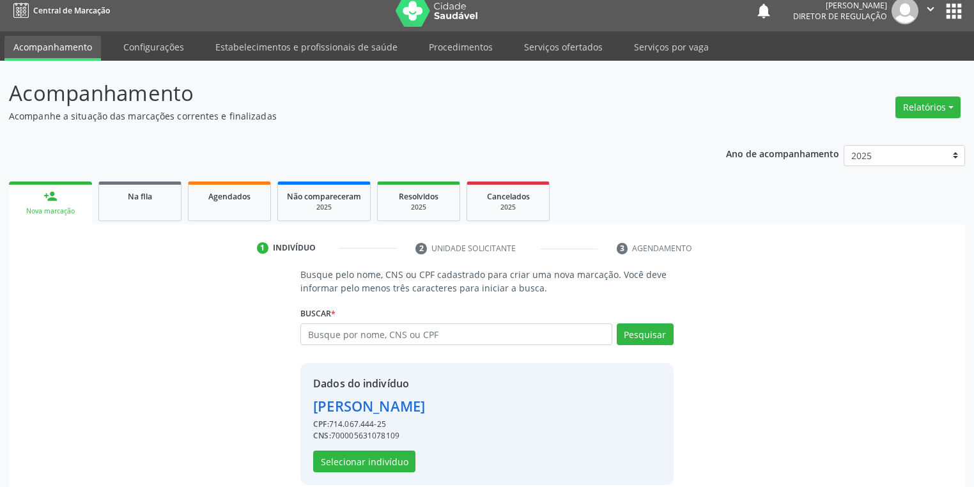
scroll to position [24, 0]
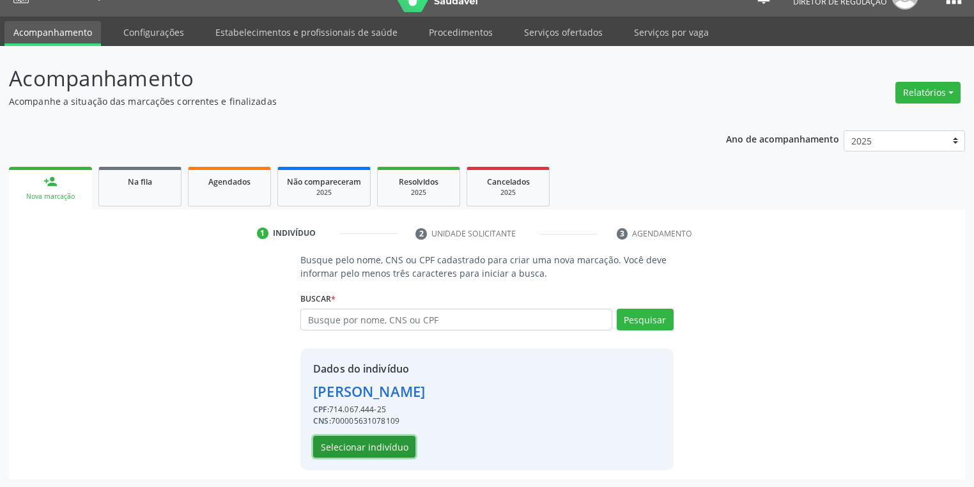
click at [360, 446] on button "Selecionar indivíduo" at bounding box center [364, 447] width 102 height 22
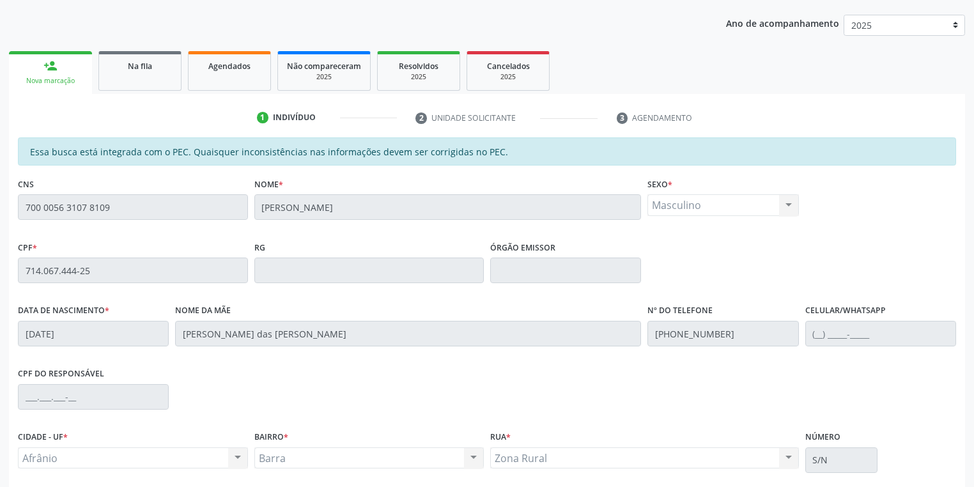
scroll to position [242, 0]
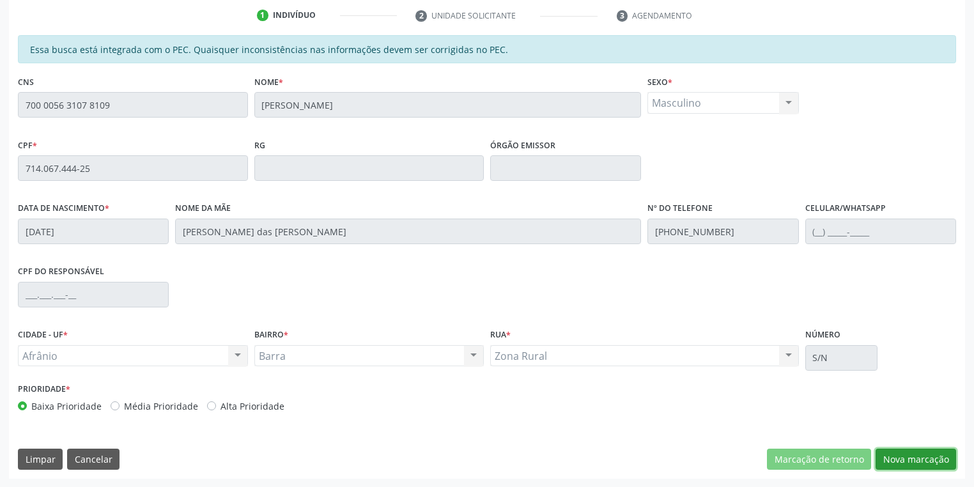
click at [885, 458] on button "Nova marcação" at bounding box center [916, 460] width 81 height 22
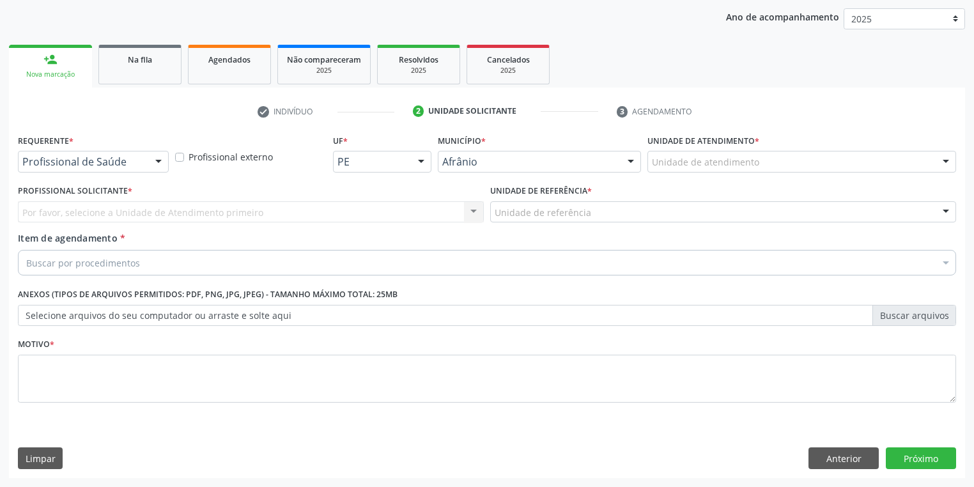
scroll to position [146, 0]
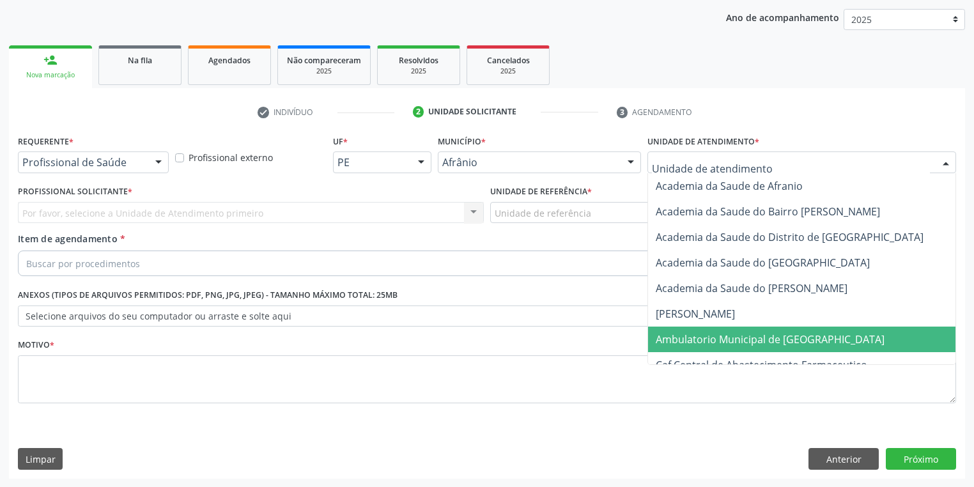
click at [692, 332] on span "Ambulatorio Municipal de [GEOGRAPHIC_DATA]" at bounding box center [770, 339] width 229 height 14
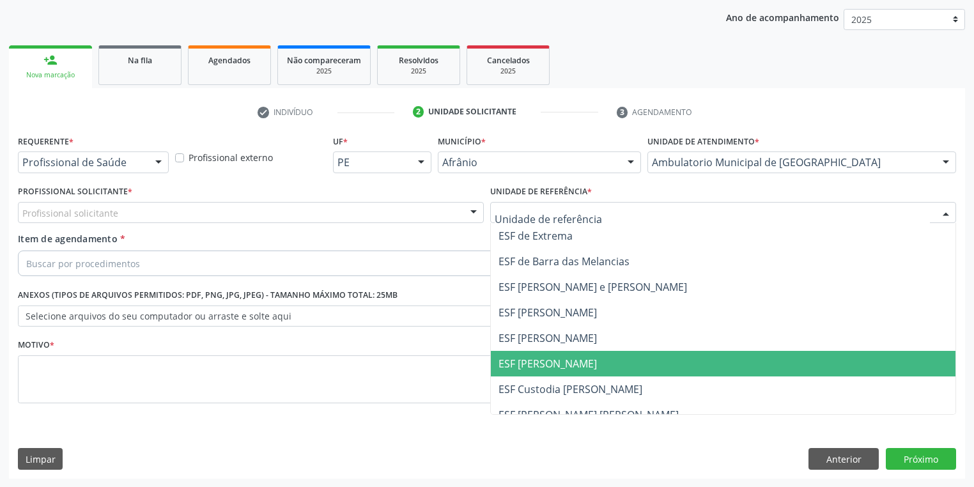
click at [529, 362] on span "ESF [PERSON_NAME]" at bounding box center [548, 364] width 98 height 14
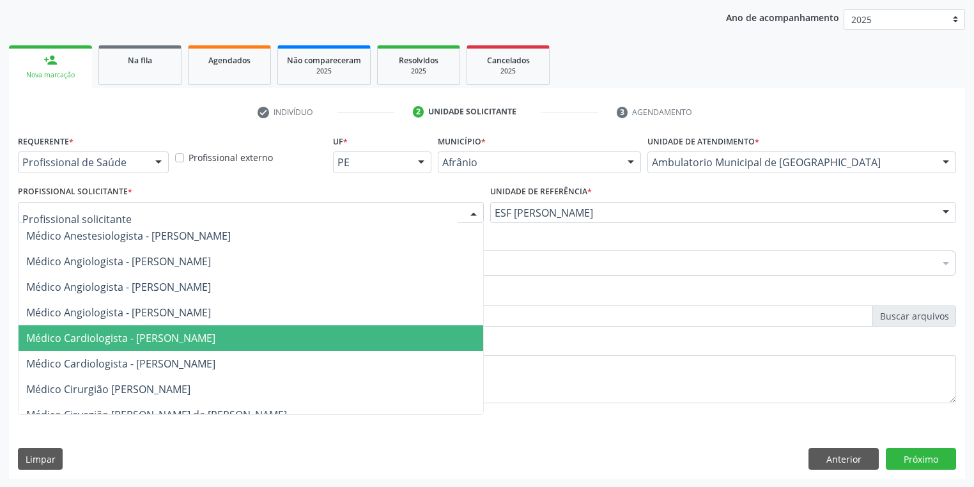
click at [102, 341] on span "Médico Cardiologista - [PERSON_NAME]" at bounding box center [120, 338] width 189 height 14
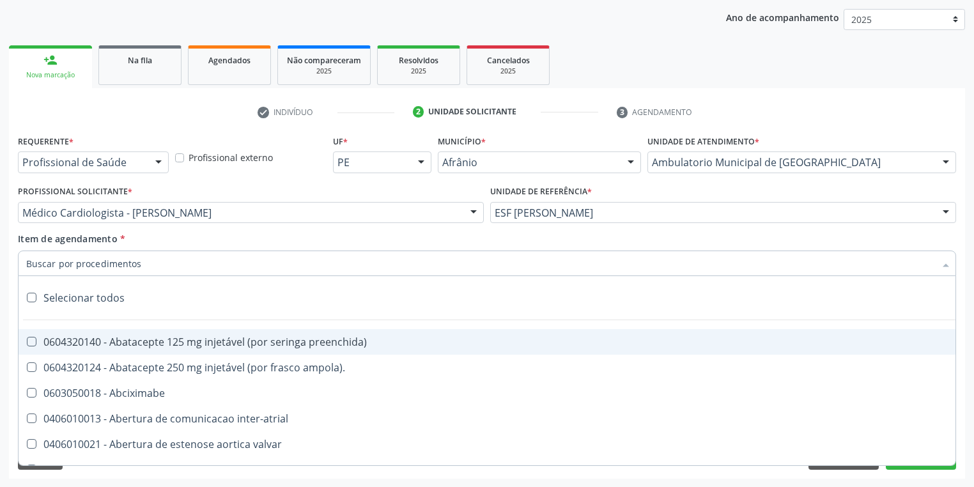
paste input "motora"
type input "motora"
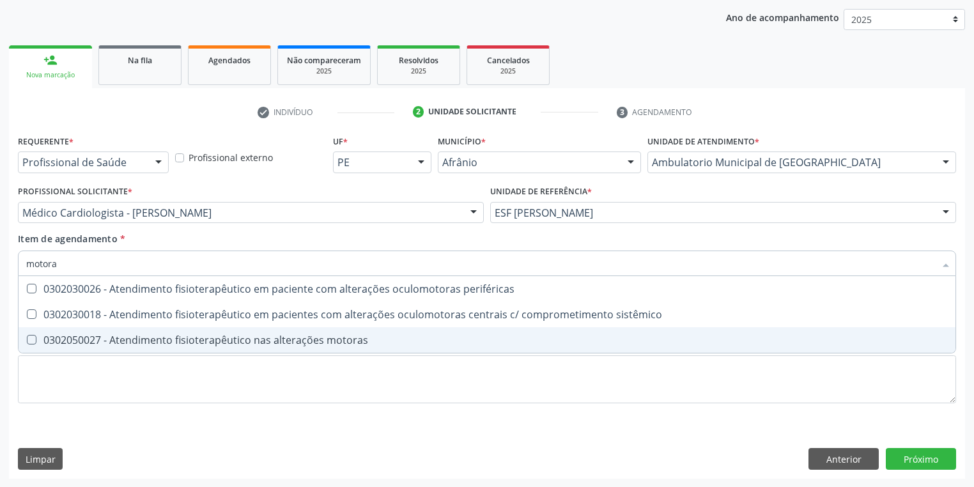
click at [66, 350] on span "0302050027 - Atendimento fisioterapêutico nas alterações motoras" at bounding box center [487, 340] width 937 height 26
checkbox motoras "true"
click at [51, 376] on div "Requerente * Profissional de Saúde Profissional de Saúde Paciente Nenhum result…" at bounding box center [487, 277] width 939 height 290
checkbox sistêmico "true"
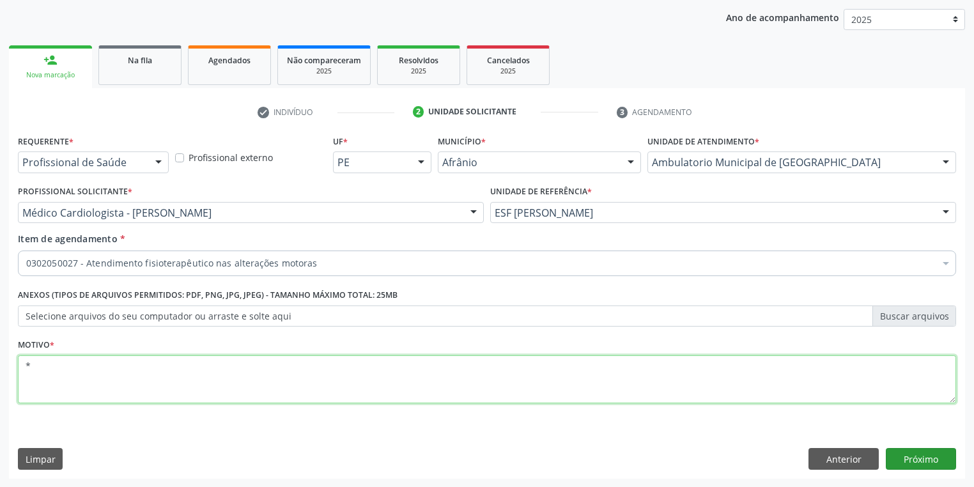
type textarea "*"
click at [914, 463] on button "Próximo" at bounding box center [921, 459] width 70 height 22
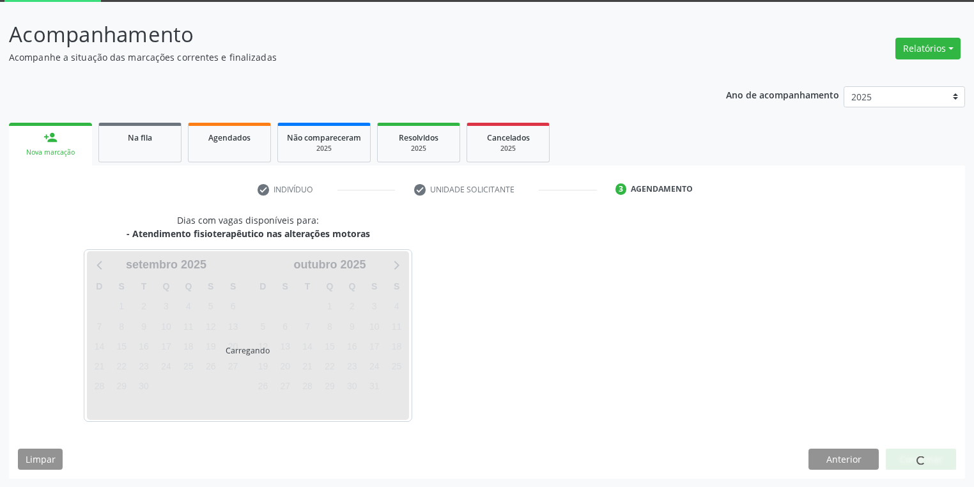
scroll to position [105, 0]
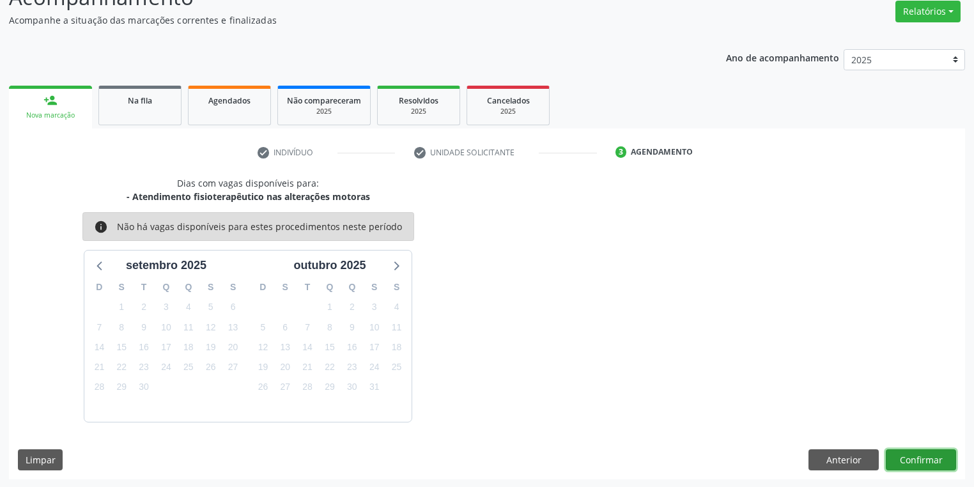
click at [900, 458] on button "Confirmar" at bounding box center [921, 460] width 70 height 22
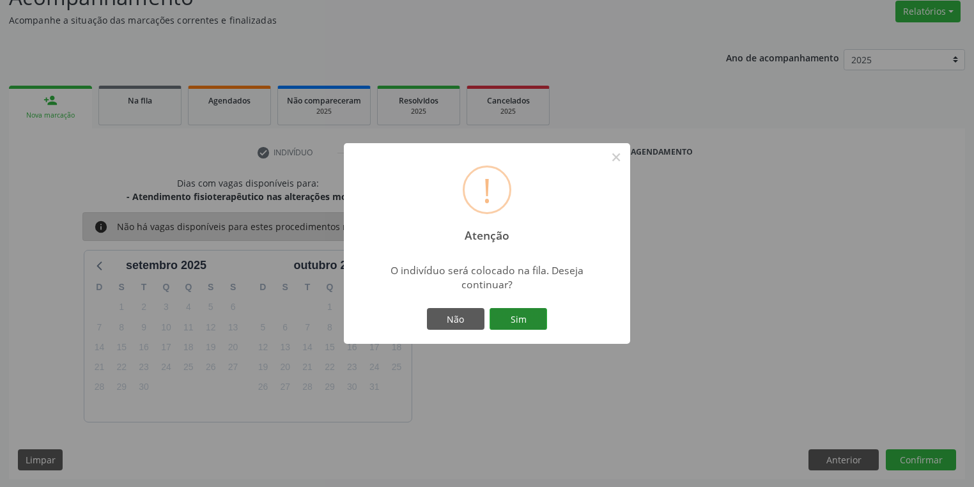
click at [516, 314] on button "Sim" at bounding box center [519, 319] width 58 height 22
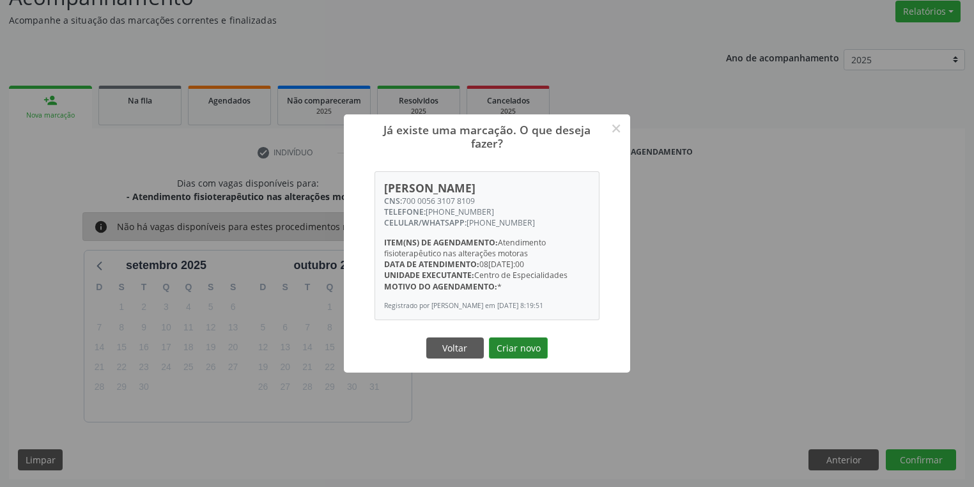
click at [515, 345] on button "Criar novo" at bounding box center [518, 349] width 59 height 22
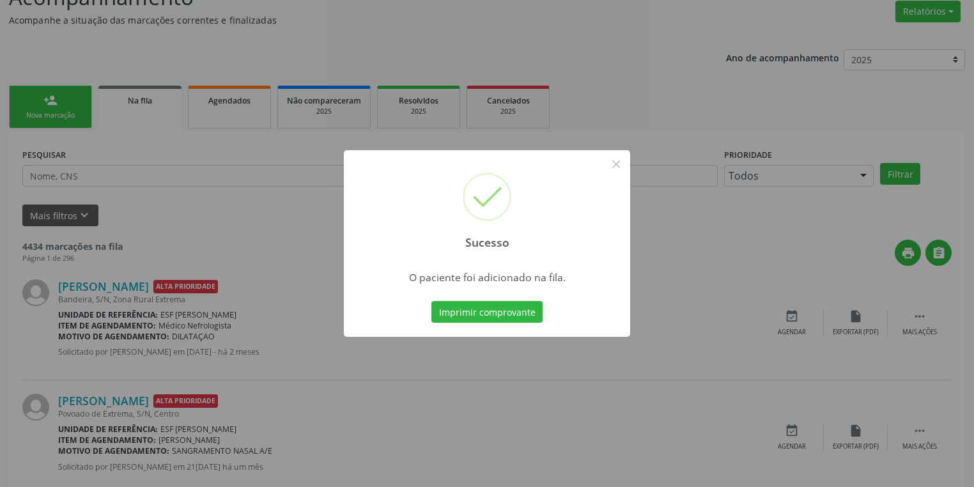
scroll to position [0, 0]
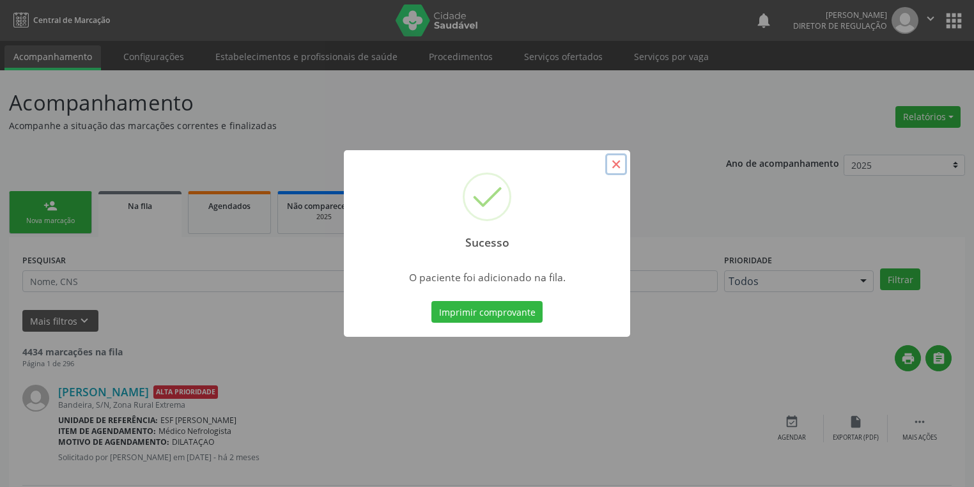
click at [613, 167] on button "×" at bounding box center [616, 164] width 22 height 22
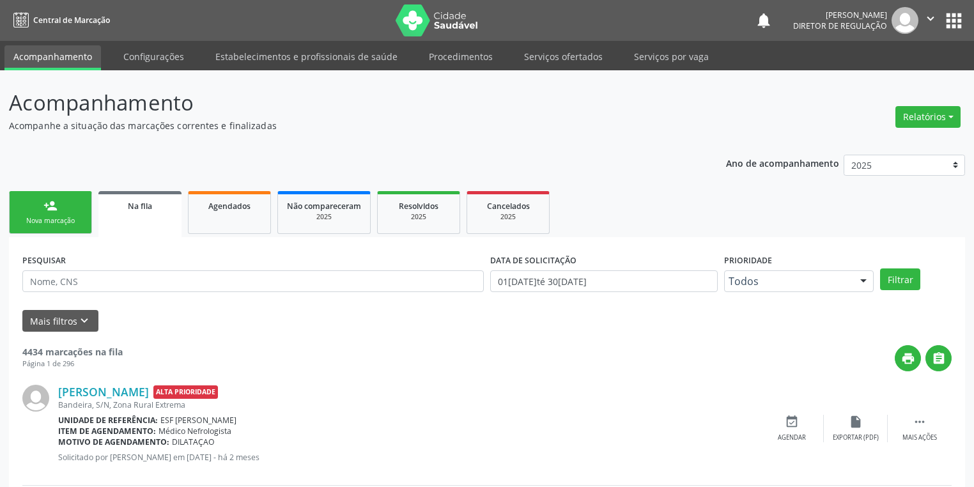
click at [34, 215] on link "person_add Nova marcação" at bounding box center [50, 212] width 83 height 43
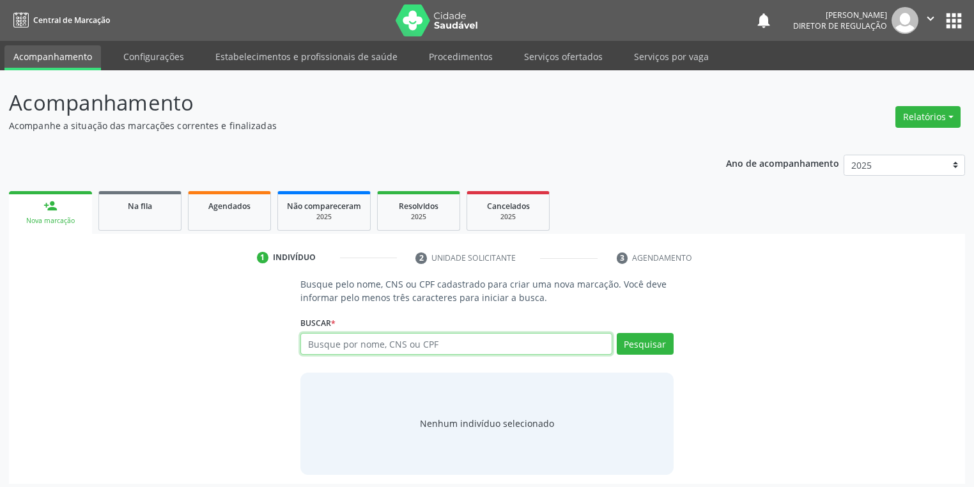
click at [315, 347] on input "text" at bounding box center [457, 344] width 312 height 22
type input "702407043111428"
click at [634, 347] on button "Pesquisar" at bounding box center [645, 344] width 57 height 22
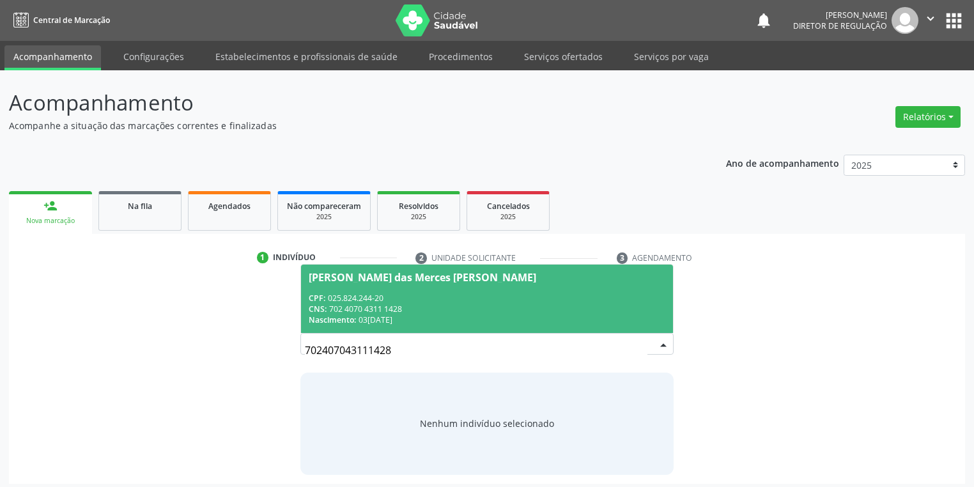
click at [371, 308] on div "CNS: 702 4070 4311 1428" at bounding box center [487, 309] width 357 height 11
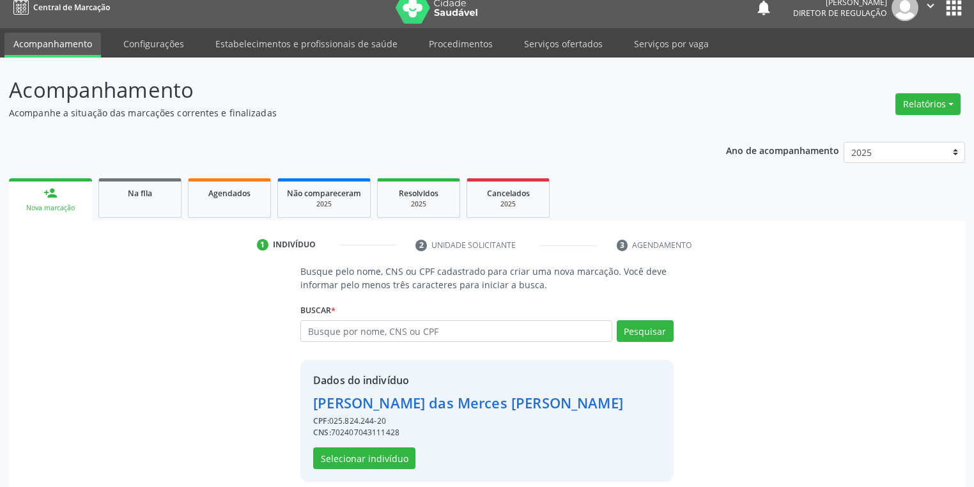
scroll to position [24, 0]
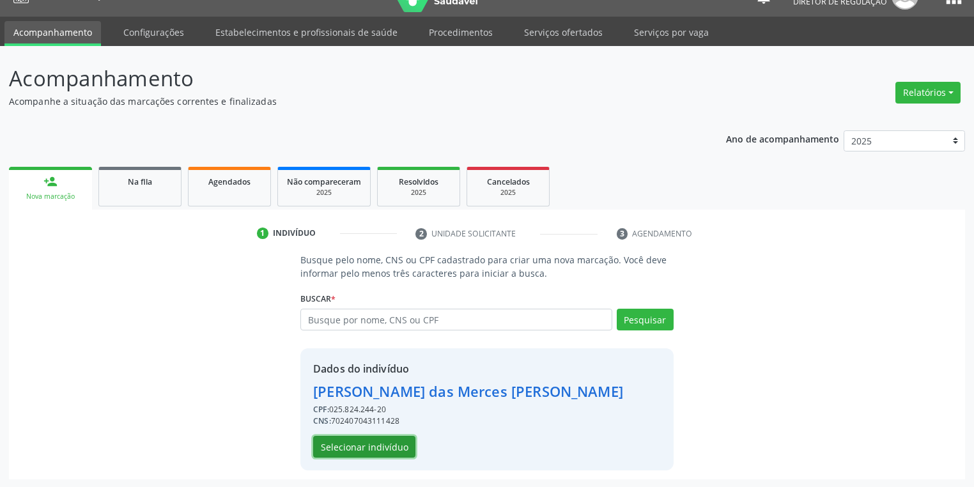
click at [357, 442] on button "Selecionar indivíduo" at bounding box center [364, 447] width 102 height 22
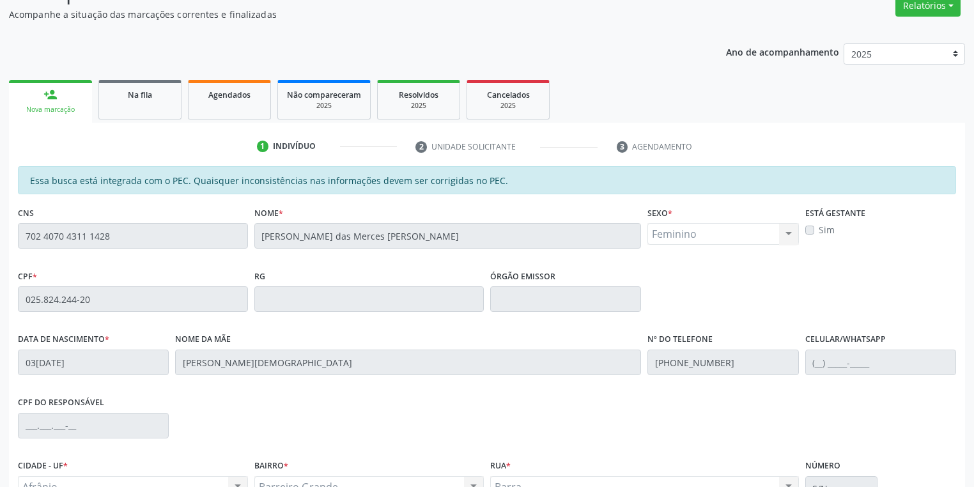
scroll to position [242, 0]
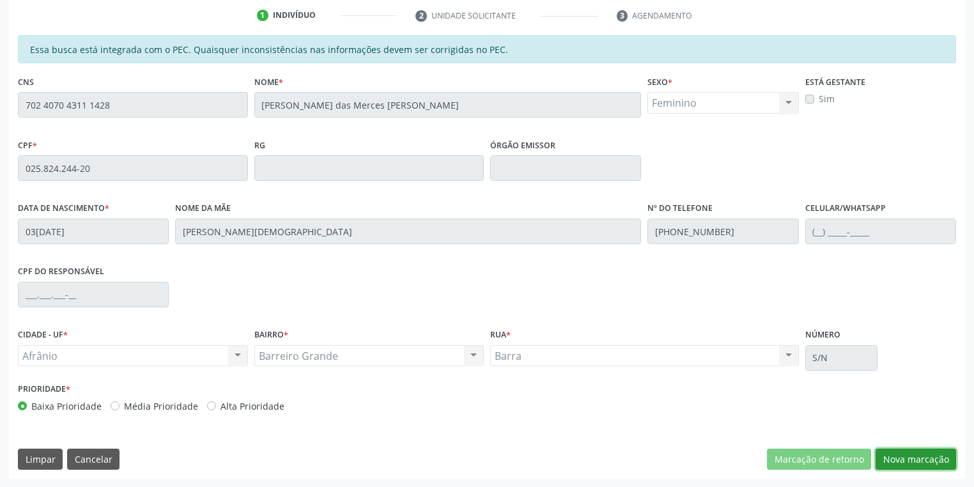
click at [891, 456] on button "Nova marcação" at bounding box center [916, 460] width 81 height 22
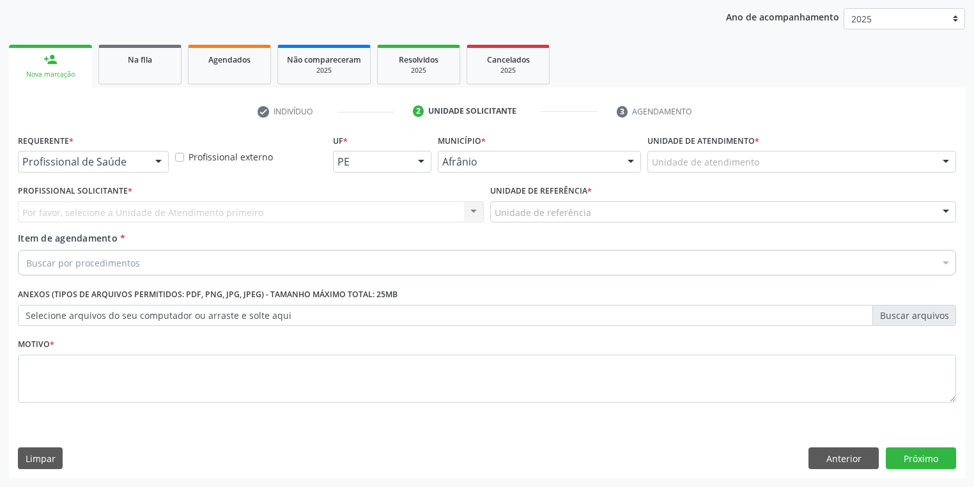
scroll to position [146, 0]
click at [683, 153] on div "Unidade de atendimento" at bounding box center [802, 163] width 309 height 22
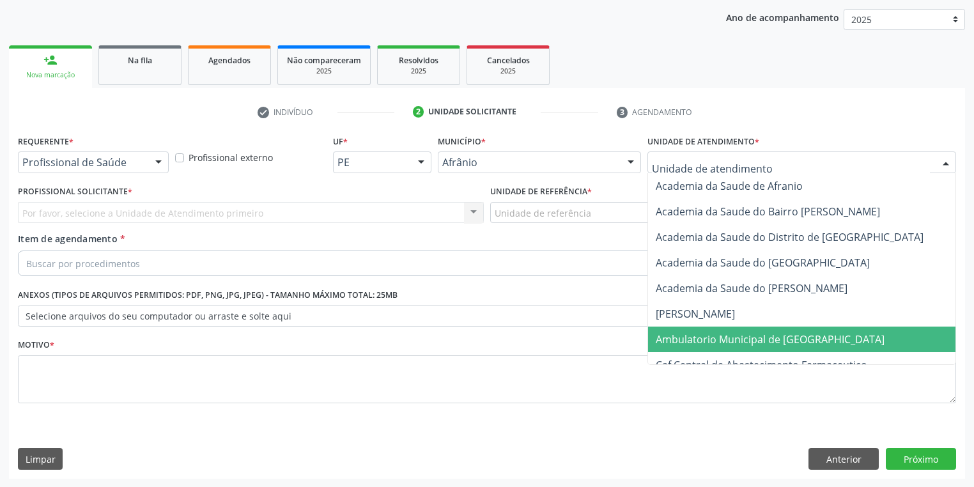
drag, startPoint x: 691, startPoint y: 332, endPoint x: 616, endPoint y: 290, distance: 85.9
click at [689, 331] on span "Ambulatorio Municipal de [GEOGRAPHIC_DATA]" at bounding box center [804, 340] width 312 height 26
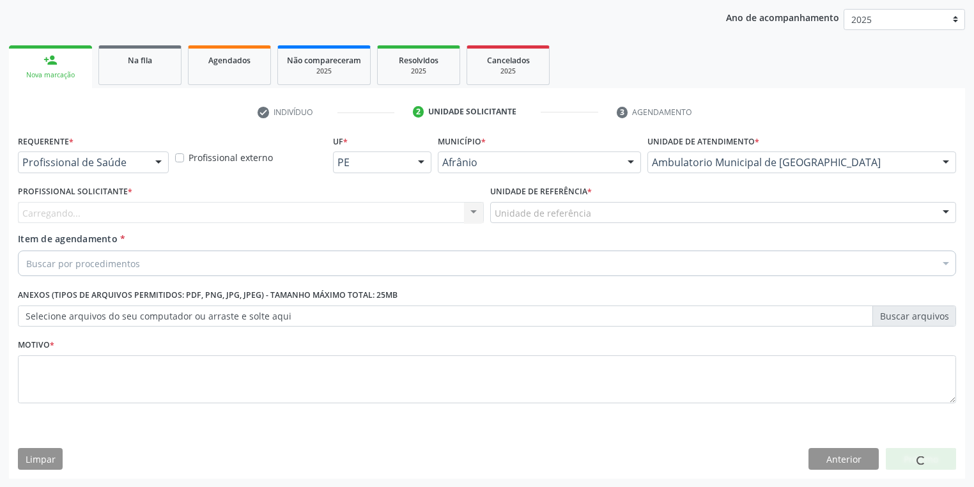
click at [540, 226] on div "Unidade de referência * Unidade de referência ESF de Extrema ESF de Barra das M…" at bounding box center [723, 207] width 472 height 50
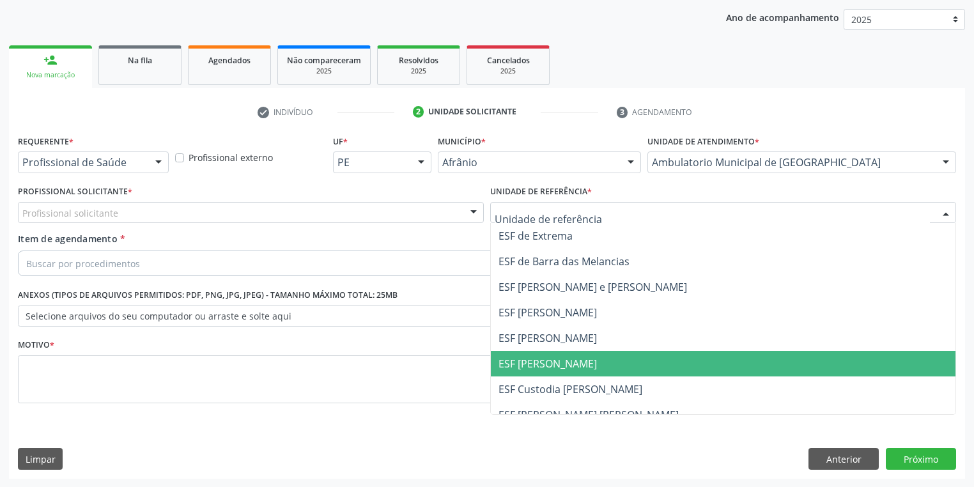
click at [538, 361] on span "ESF [PERSON_NAME]" at bounding box center [548, 364] width 98 height 14
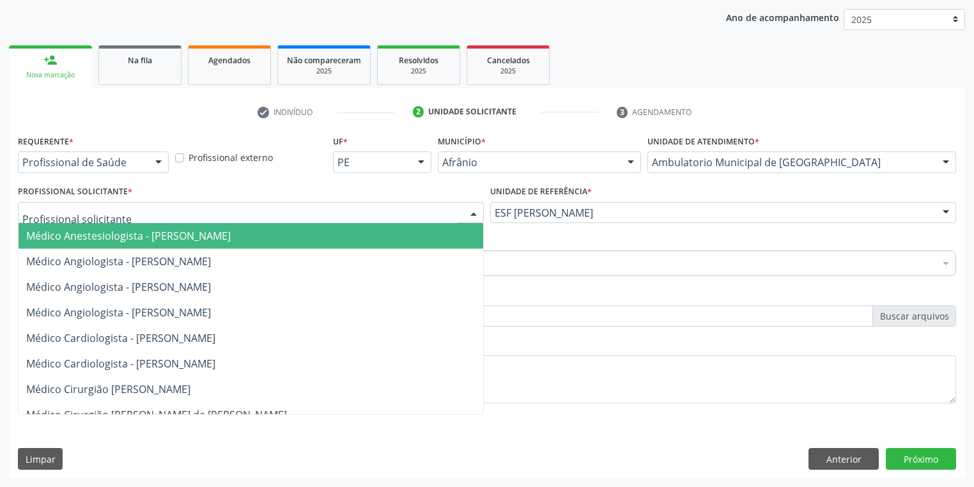
drag, startPoint x: 81, startPoint y: 212, endPoint x: 90, endPoint y: 229, distance: 18.6
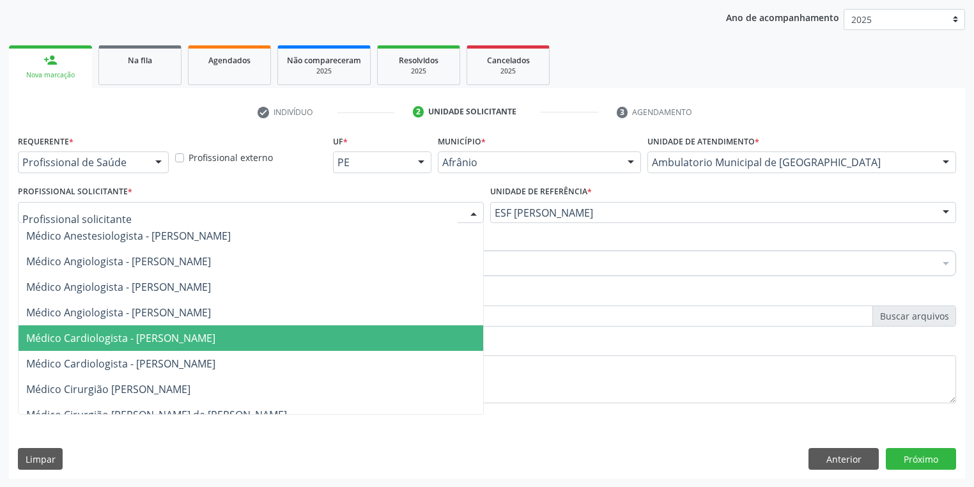
click at [112, 338] on span "Médico Cardiologista - [PERSON_NAME]" at bounding box center [120, 338] width 189 height 14
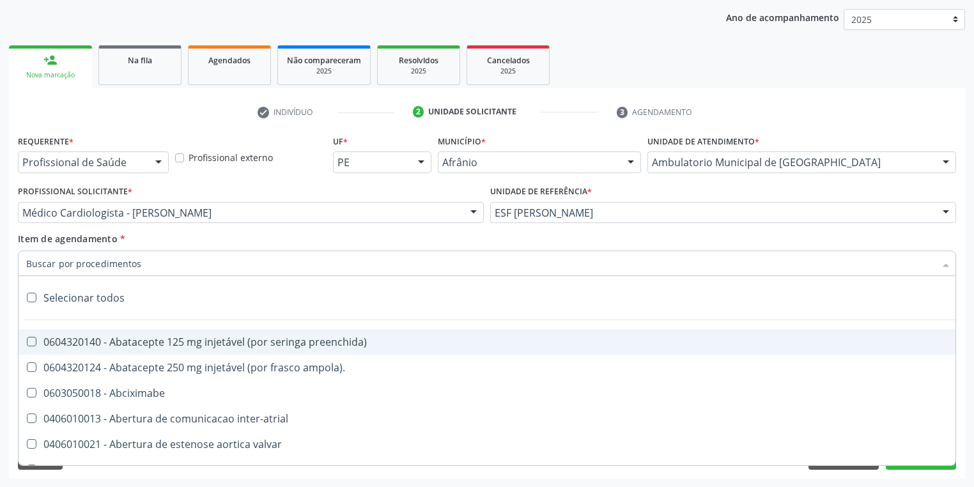
paste input "motora"
type input "motora"
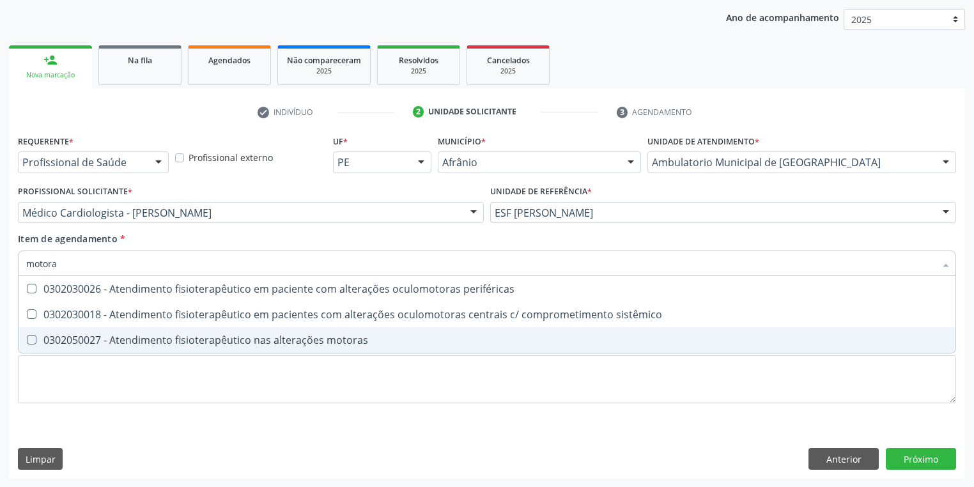
click at [69, 335] on div "0302050027 - Atendimento fisioterapêutico nas alterações motoras" at bounding box center [487, 340] width 922 height 10
checkbox motoras "true"
click at [58, 373] on div "Requerente * Profissional de Saúde Profissional de Saúde Paciente Nenhum result…" at bounding box center [487, 277] width 939 height 290
checkbox sistêmico "true"
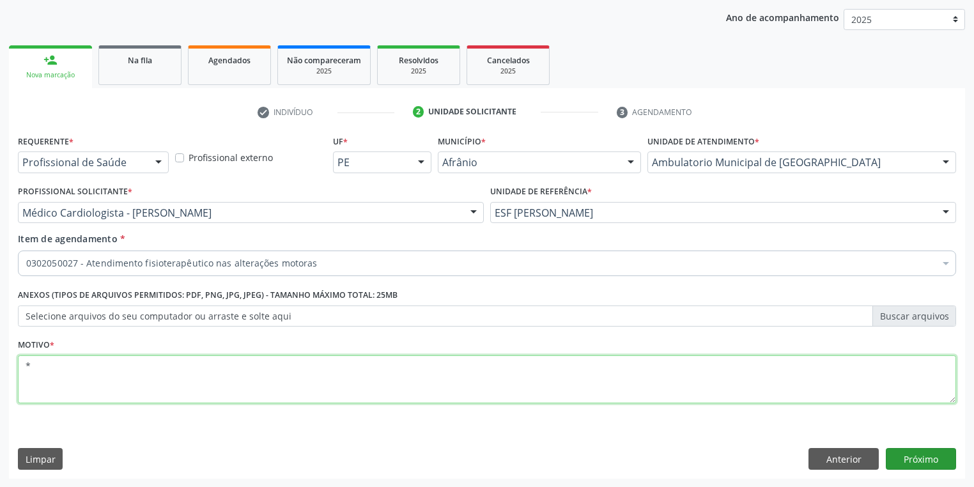
type textarea "*"
click at [909, 464] on button "Próximo" at bounding box center [921, 459] width 70 height 22
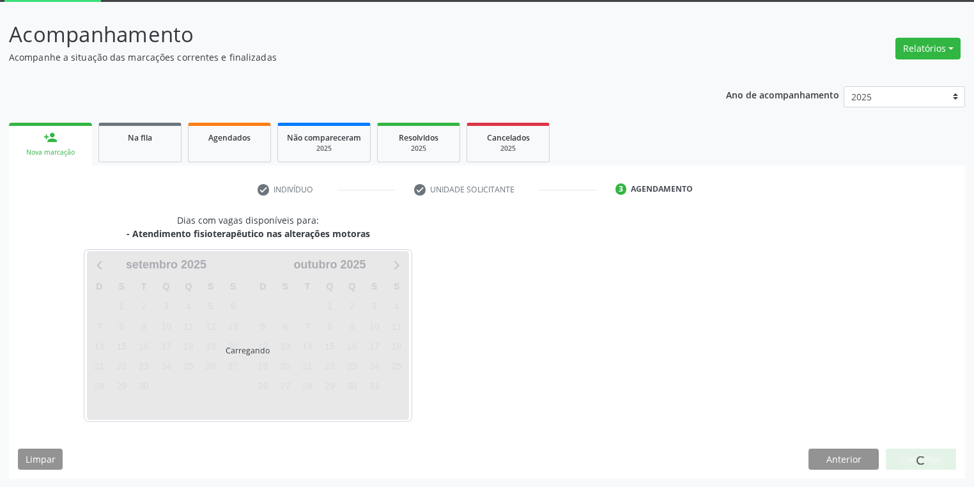
scroll to position [105, 0]
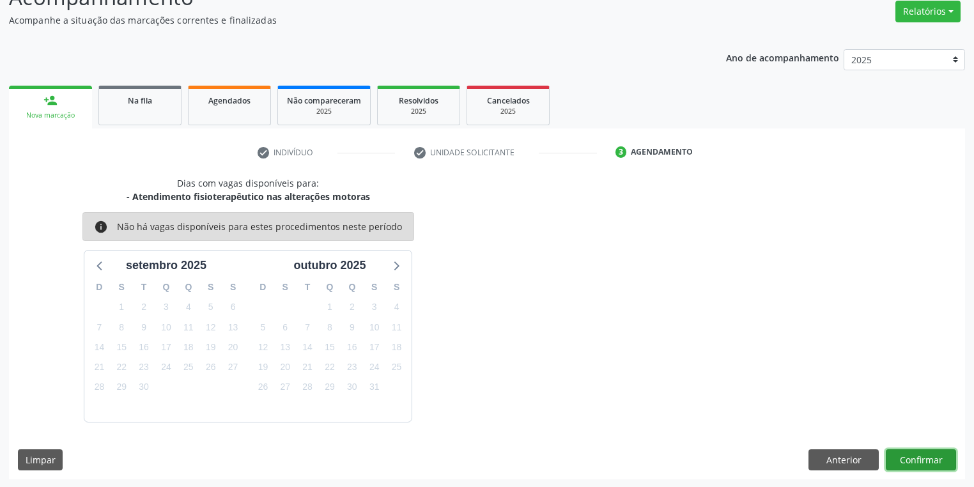
click at [906, 457] on button "Confirmar" at bounding box center [921, 460] width 70 height 22
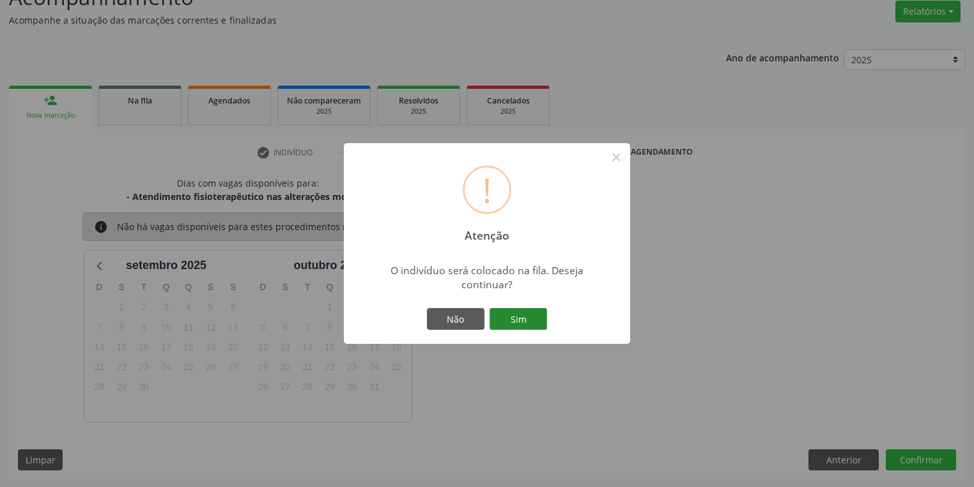
click at [529, 315] on button "Sim" at bounding box center [519, 319] width 58 height 22
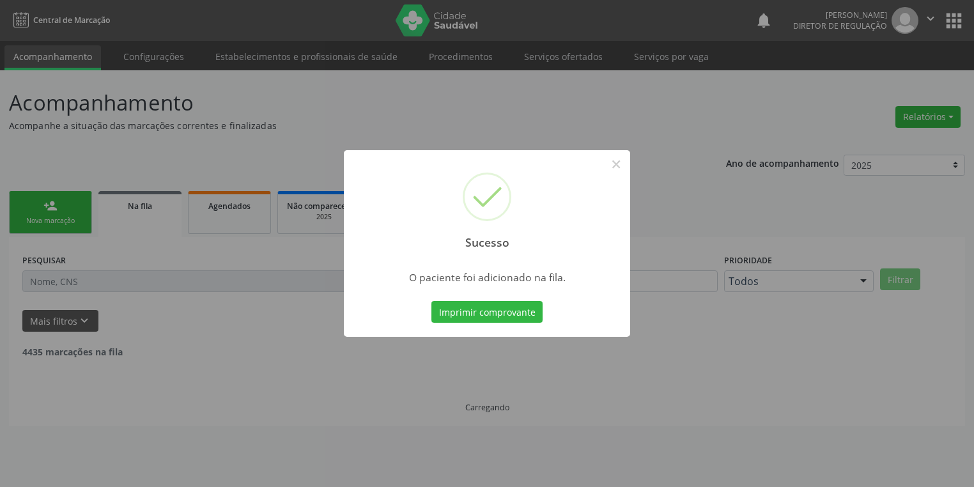
scroll to position [0, 0]
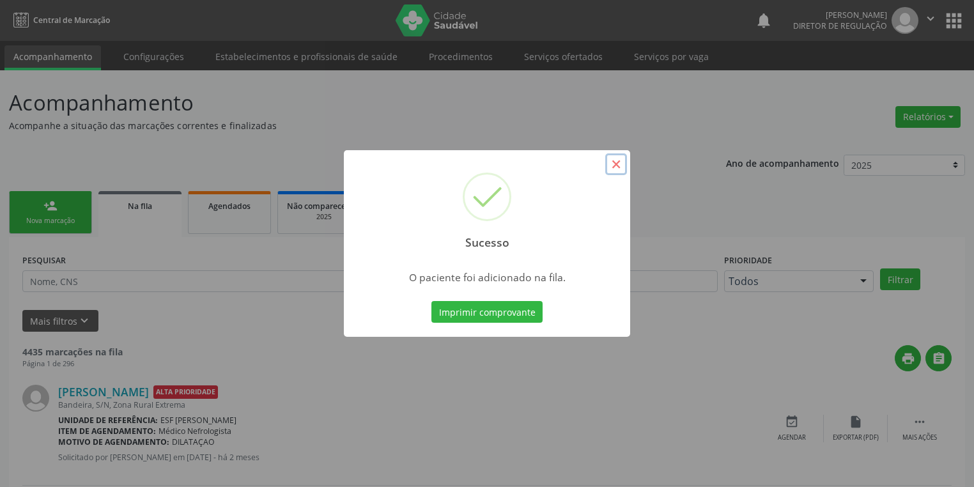
click at [609, 162] on button "×" at bounding box center [616, 164] width 22 height 22
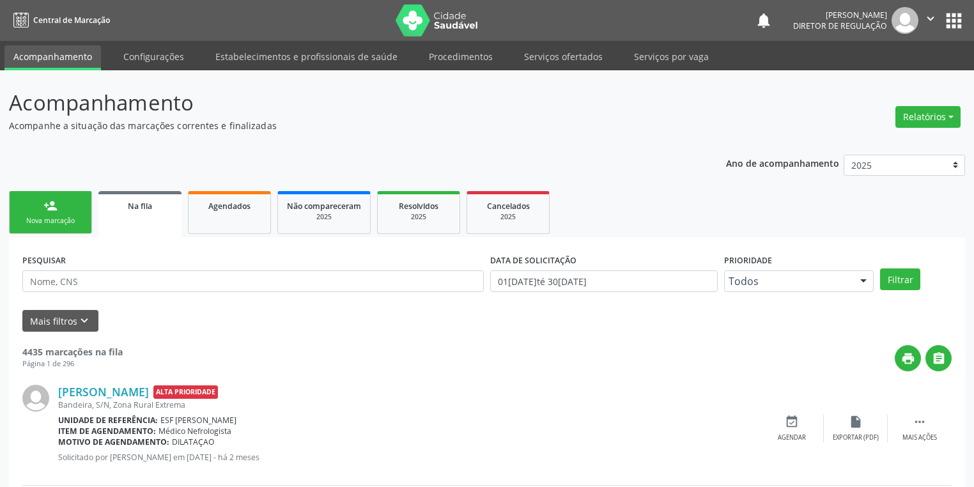
click at [41, 207] on link "person_add Nova marcação" at bounding box center [50, 212] width 83 height 43
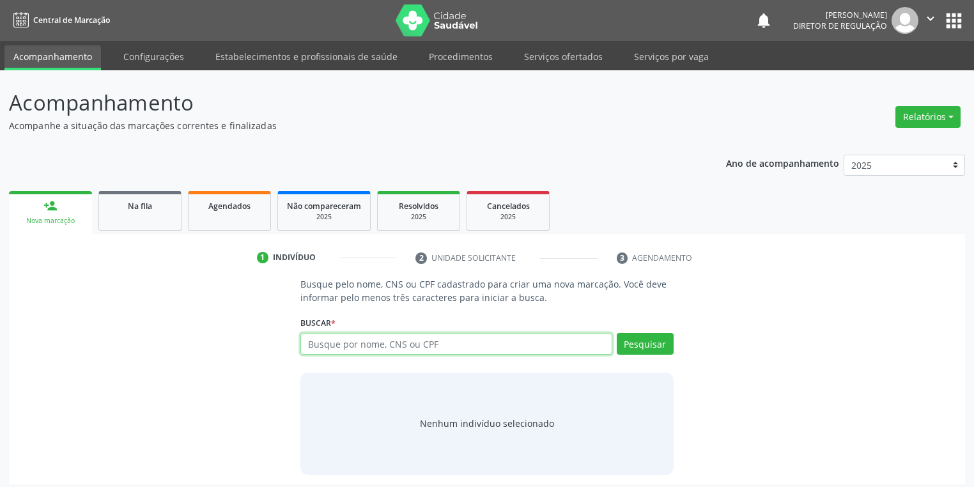
click at [354, 341] on input "text" at bounding box center [457, 344] width 312 height 22
type input "70240054652"
